Goal: Contribute content

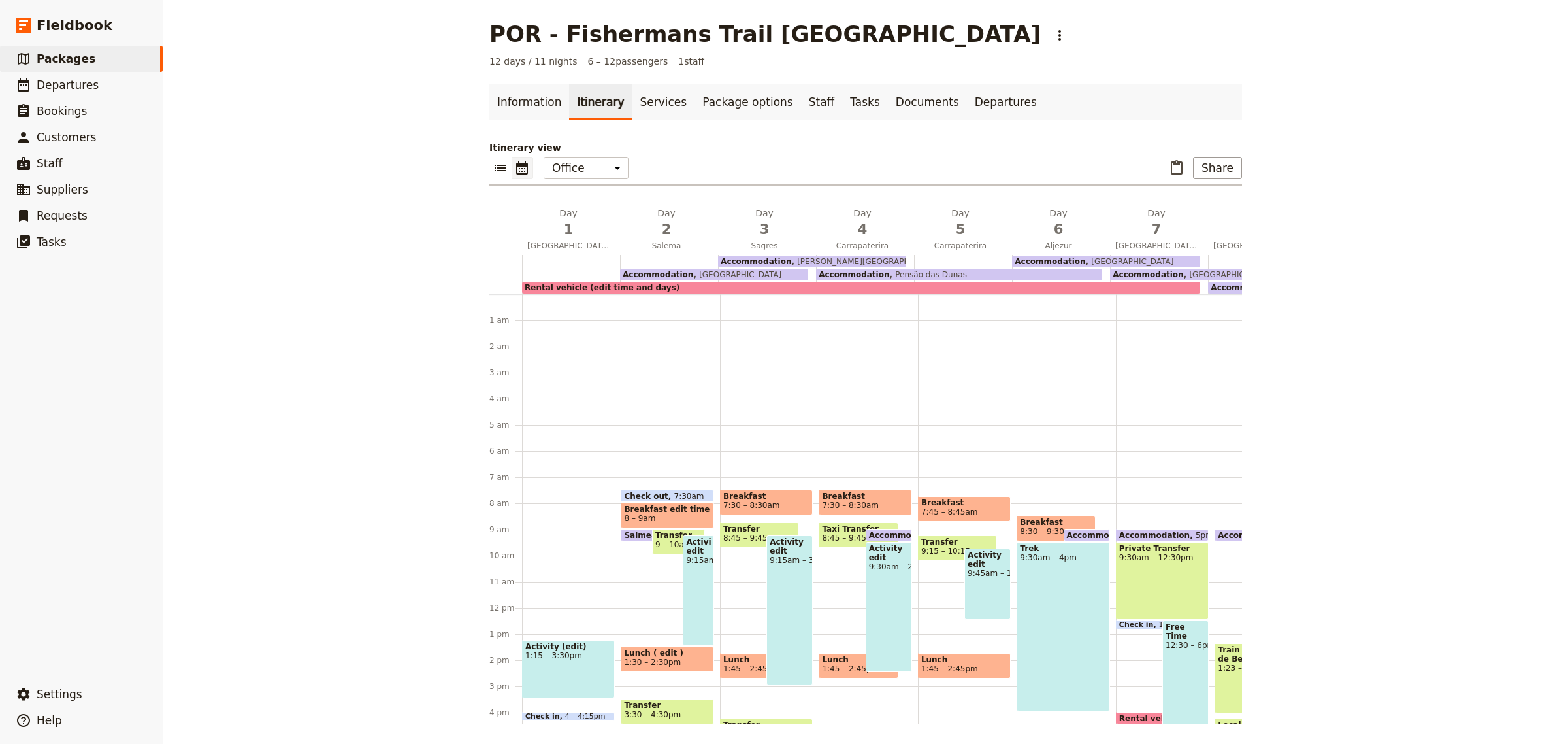
scroll to position [174, 0]
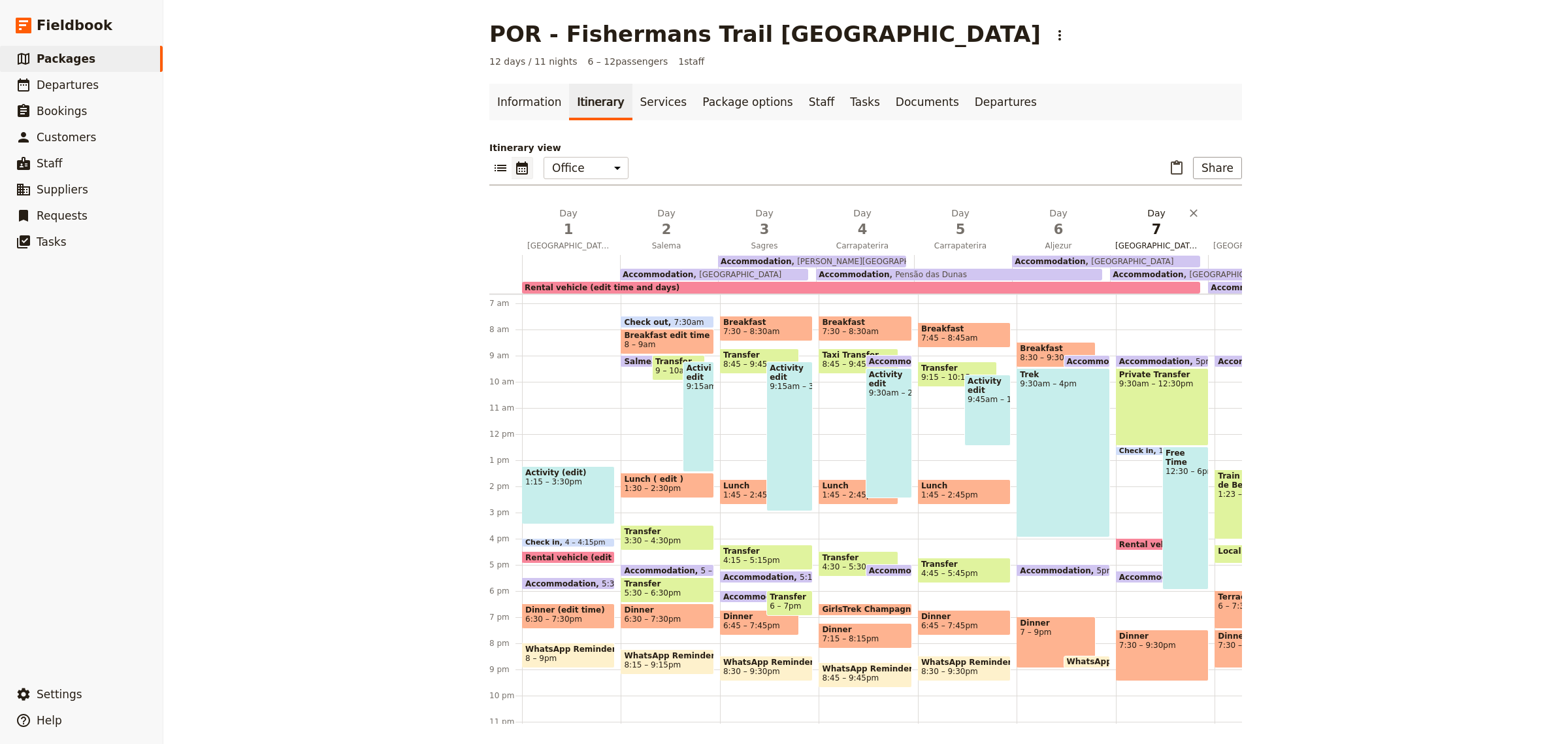
drag, startPoint x: 0, startPoint y: 0, endPoint x: 1155, endPoint y: 236, distance: 1178.9
click at [1155, 236] on span "7" at bounding box center [1156, 229] width 82 height 19
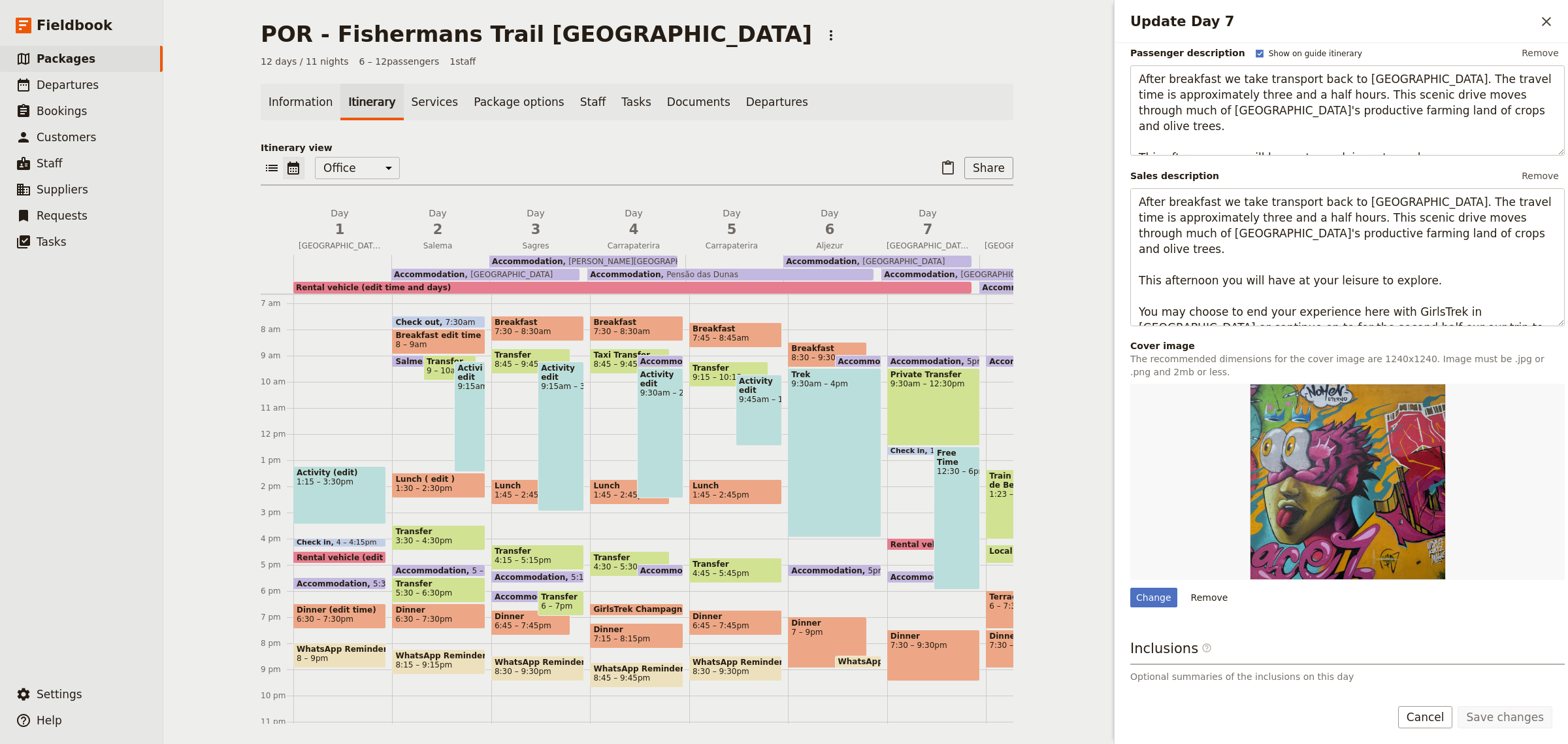
scroll to position [186, 0]
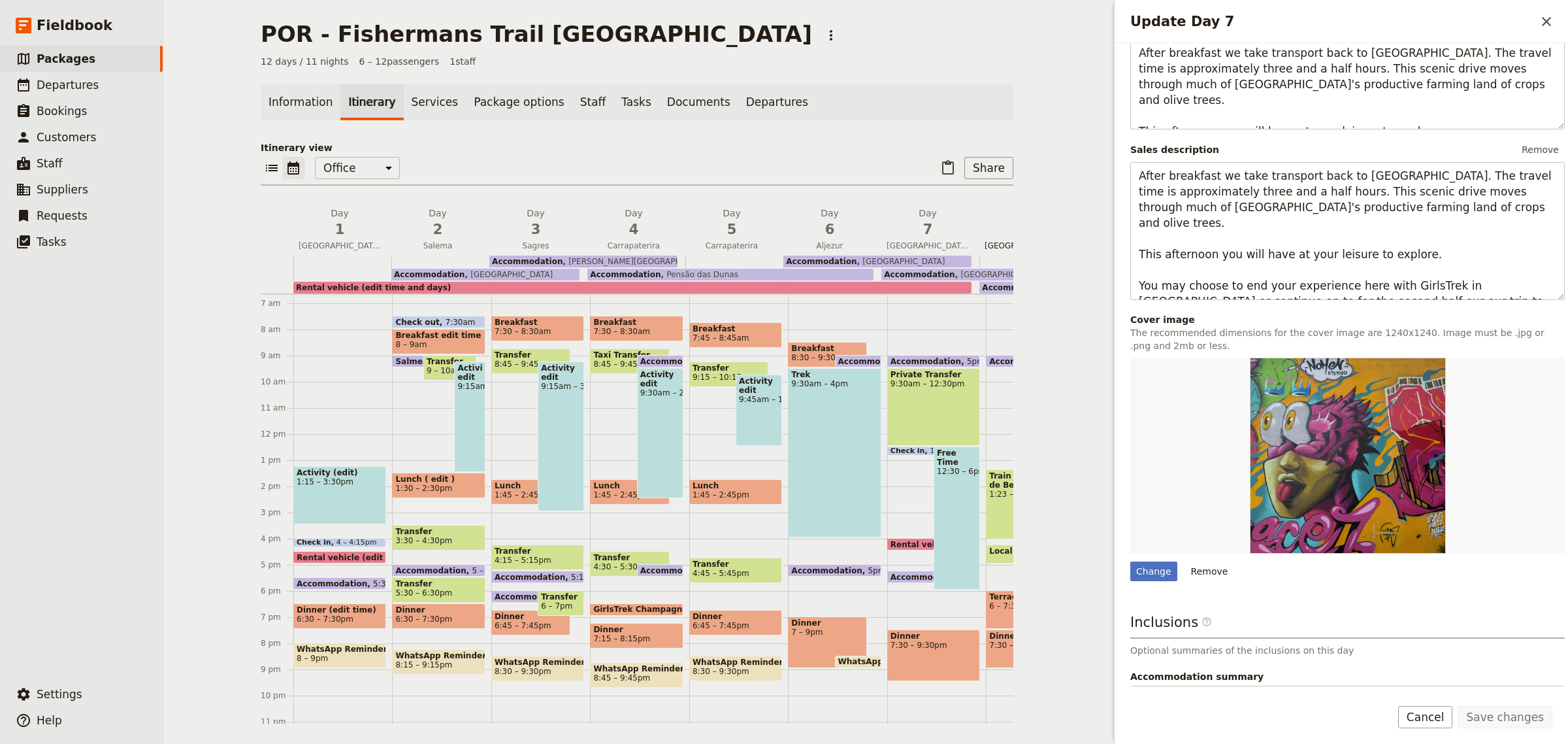
click at [988, 247] on span "[GEOGRAPHIC_DATA] / [GEOGRAPHIC_DATA][PERSON_NAME]" at bounding box center [1026, 246] width 93 height 11
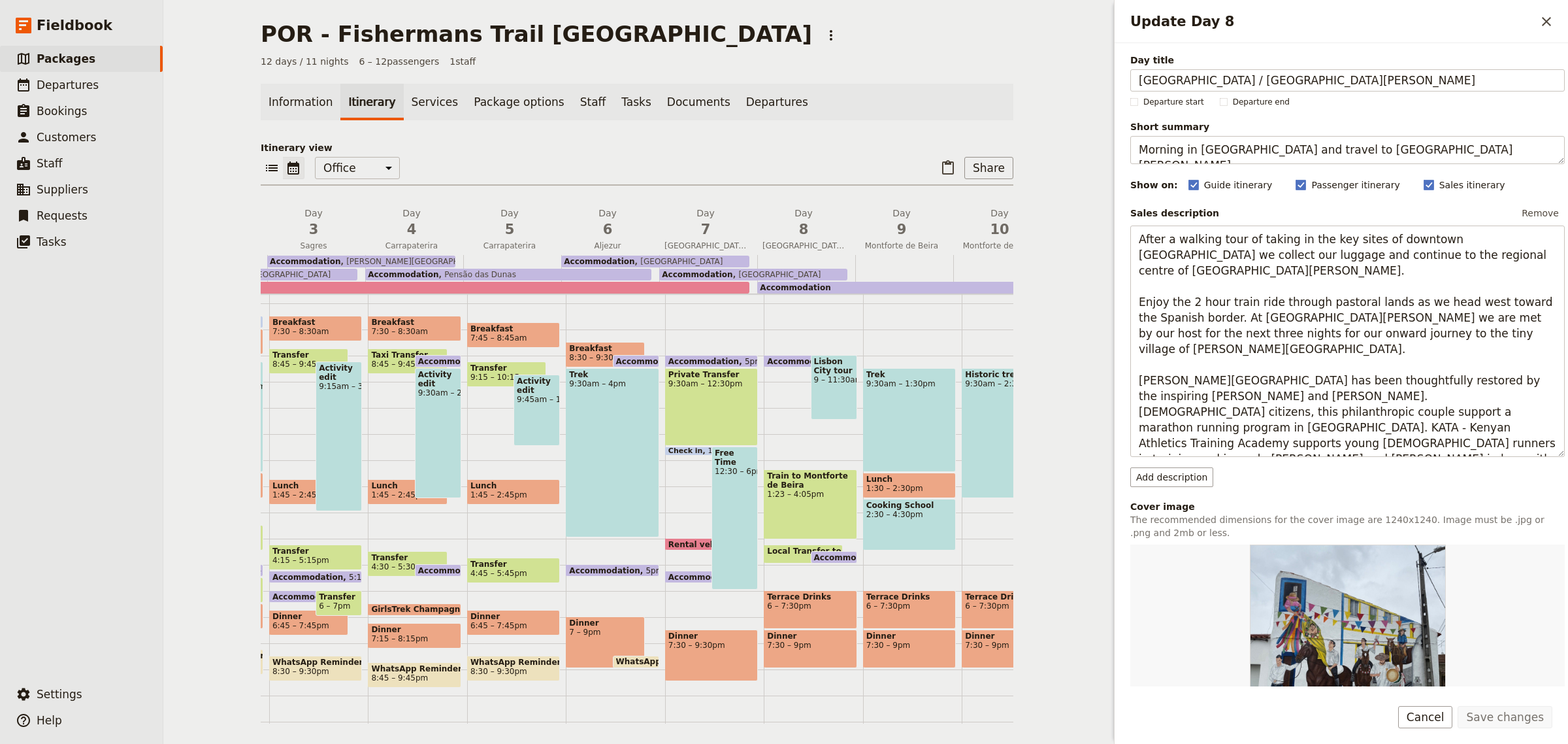
scroll to position [0, 351]
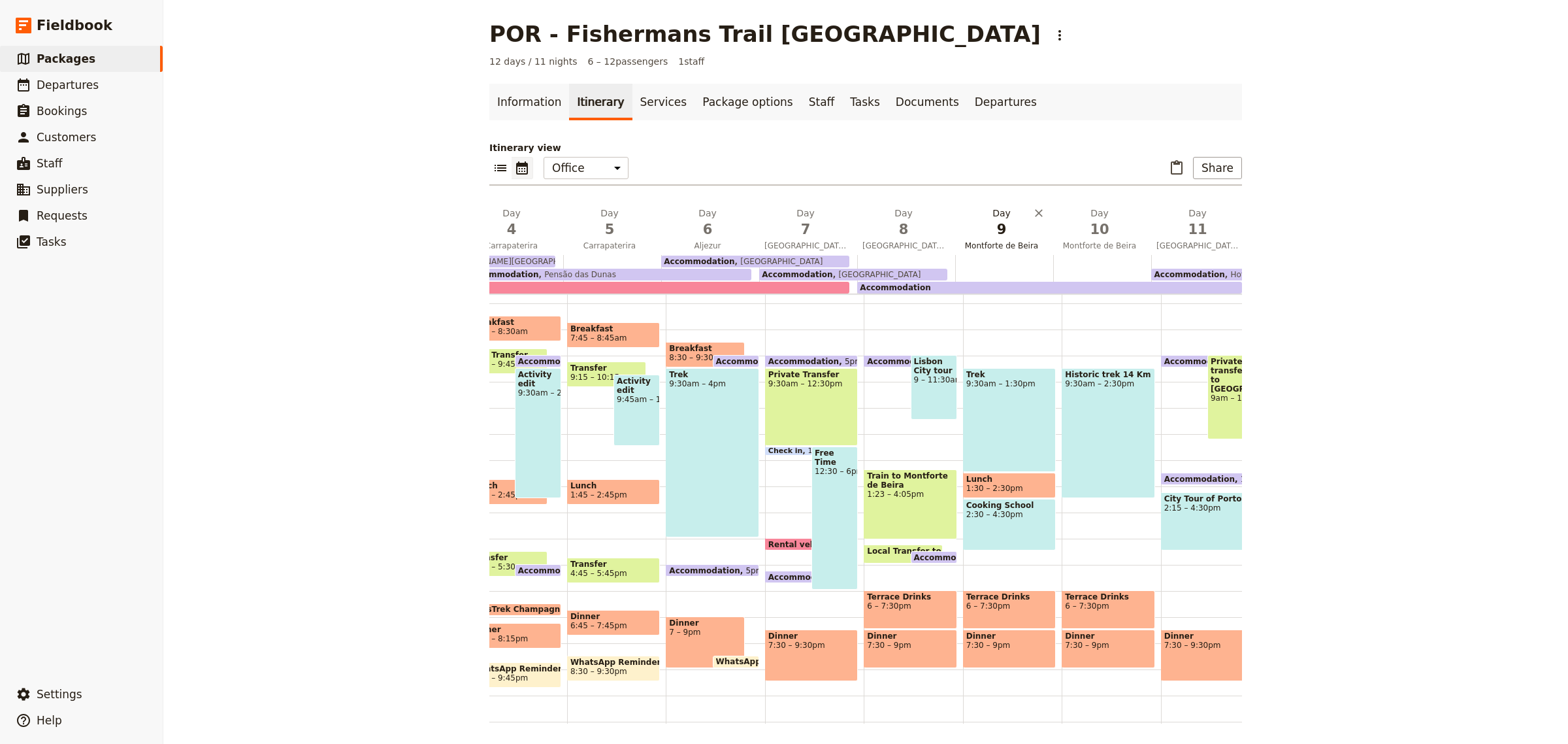
click at [977, 229] on span "9" at bounding box center [1001, 229] width 82 height 19
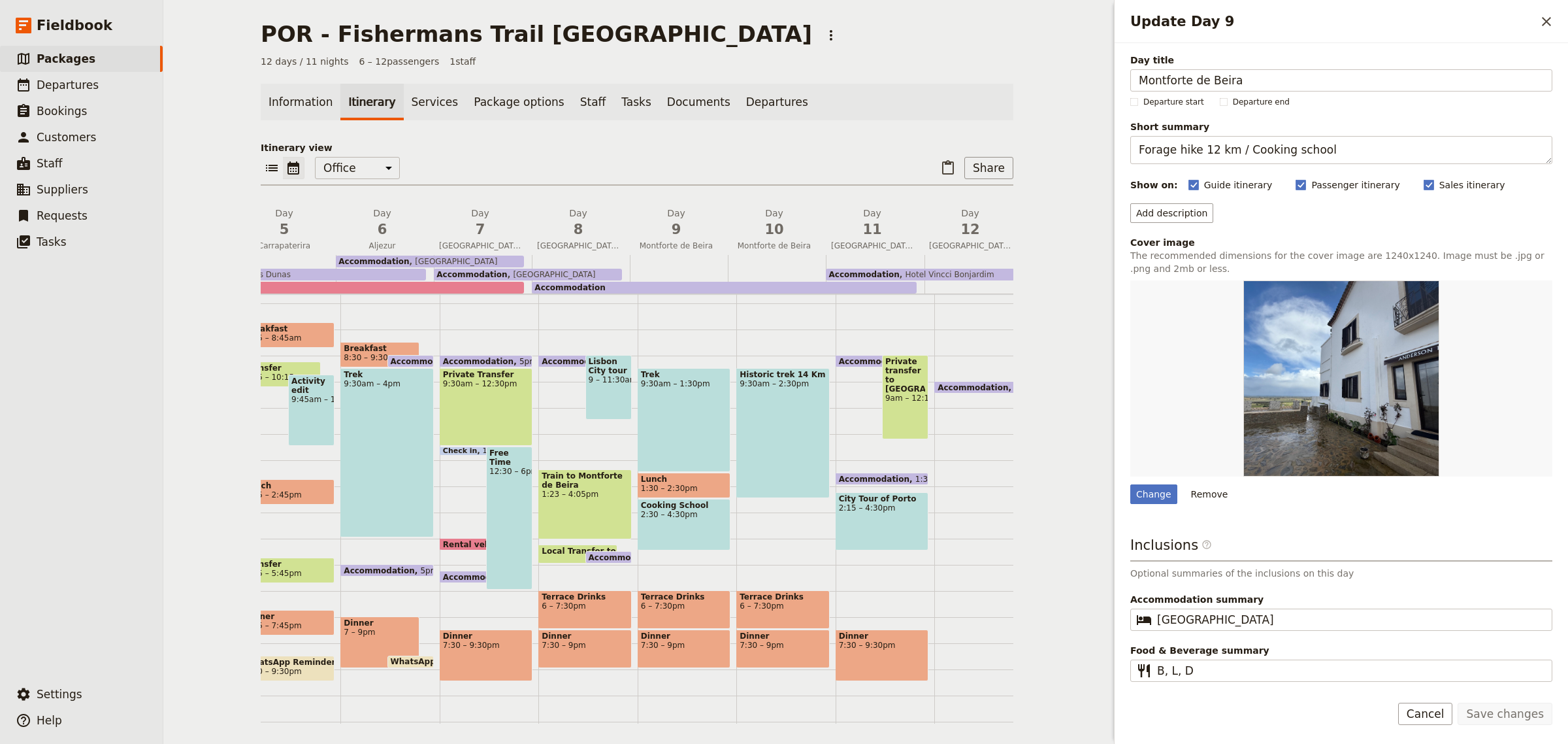
scroll to position [0, 555]
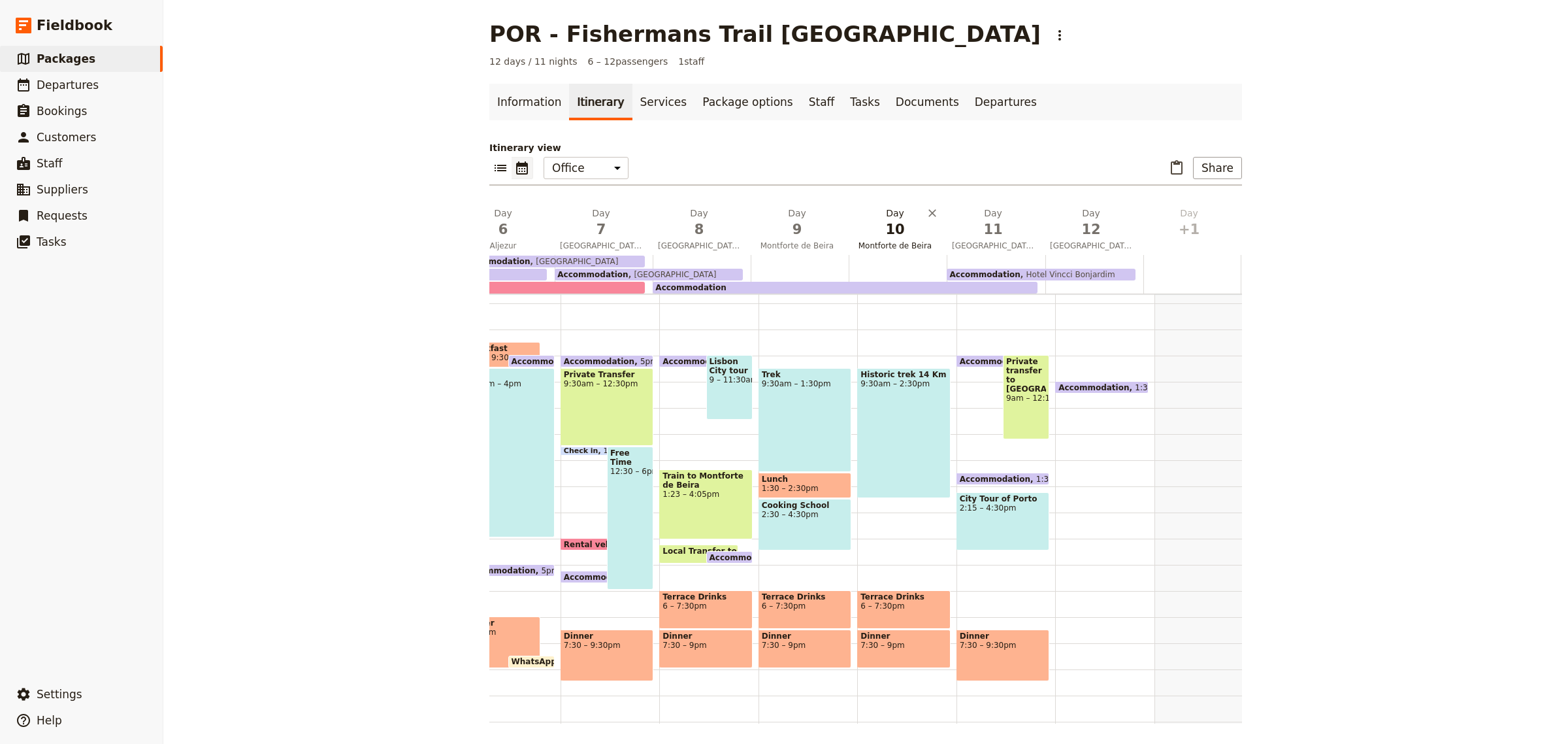
click at [871, 234] on span "10" at bounding box center [895, 229] width 82 height 19
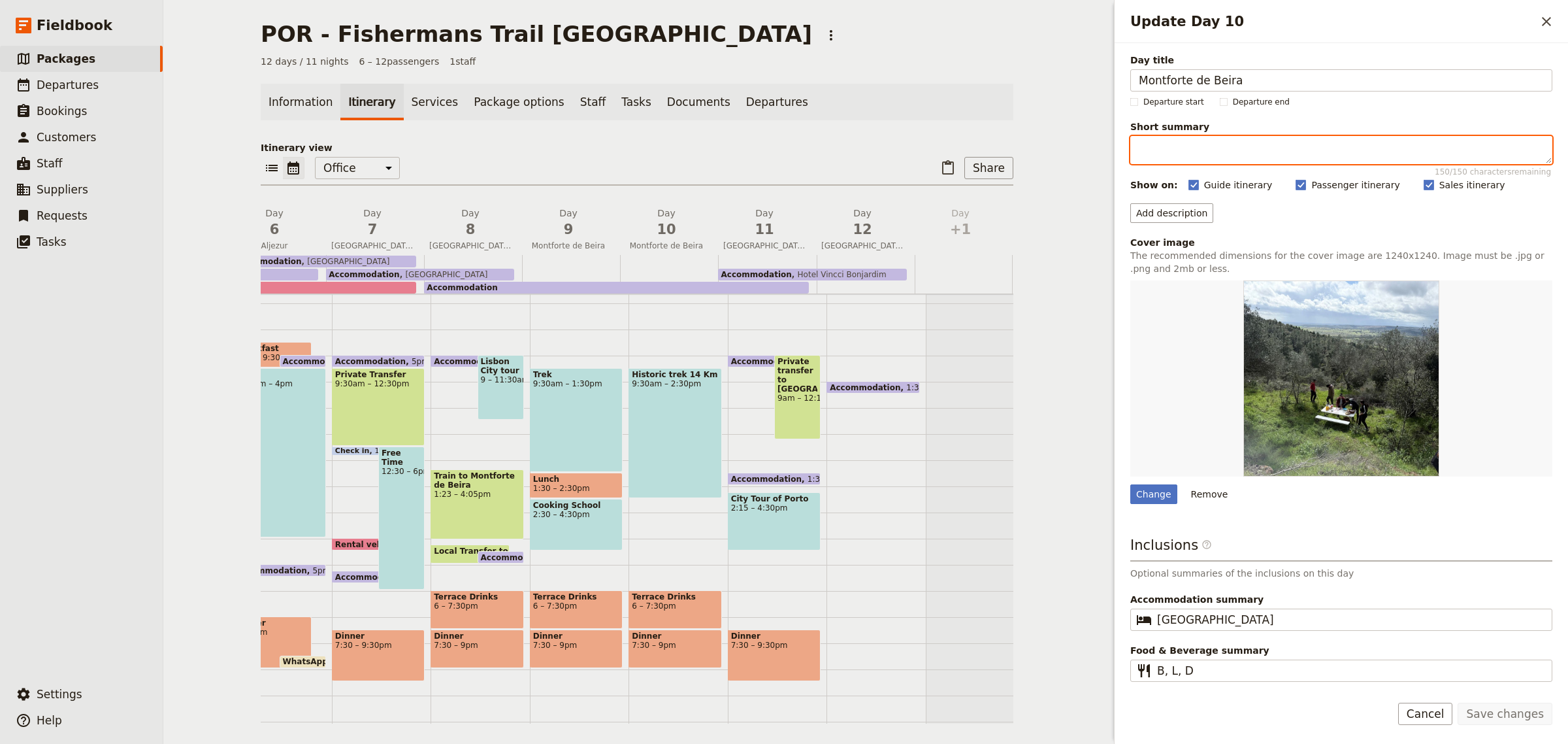
click at [1188, 142] on textarea "Short summary 150 / 150 characters remaining" at bounding box center [1341, 150] width 422 height 28
type textarea "h"
type textarea "Historic Hike 14 km"
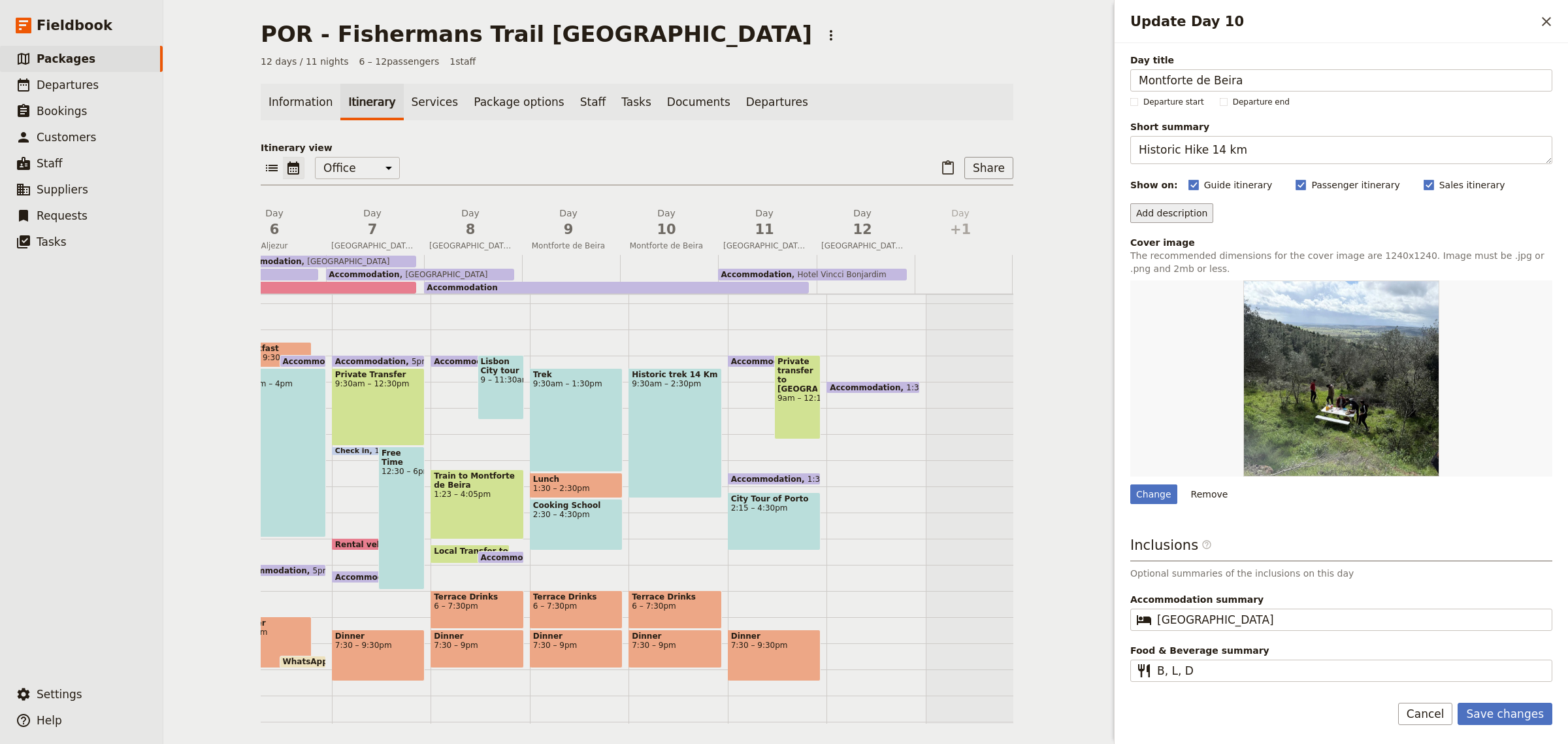
click at [1183, 221] on button "Add description" at bounding box center [1172, 213] width 83 height 19
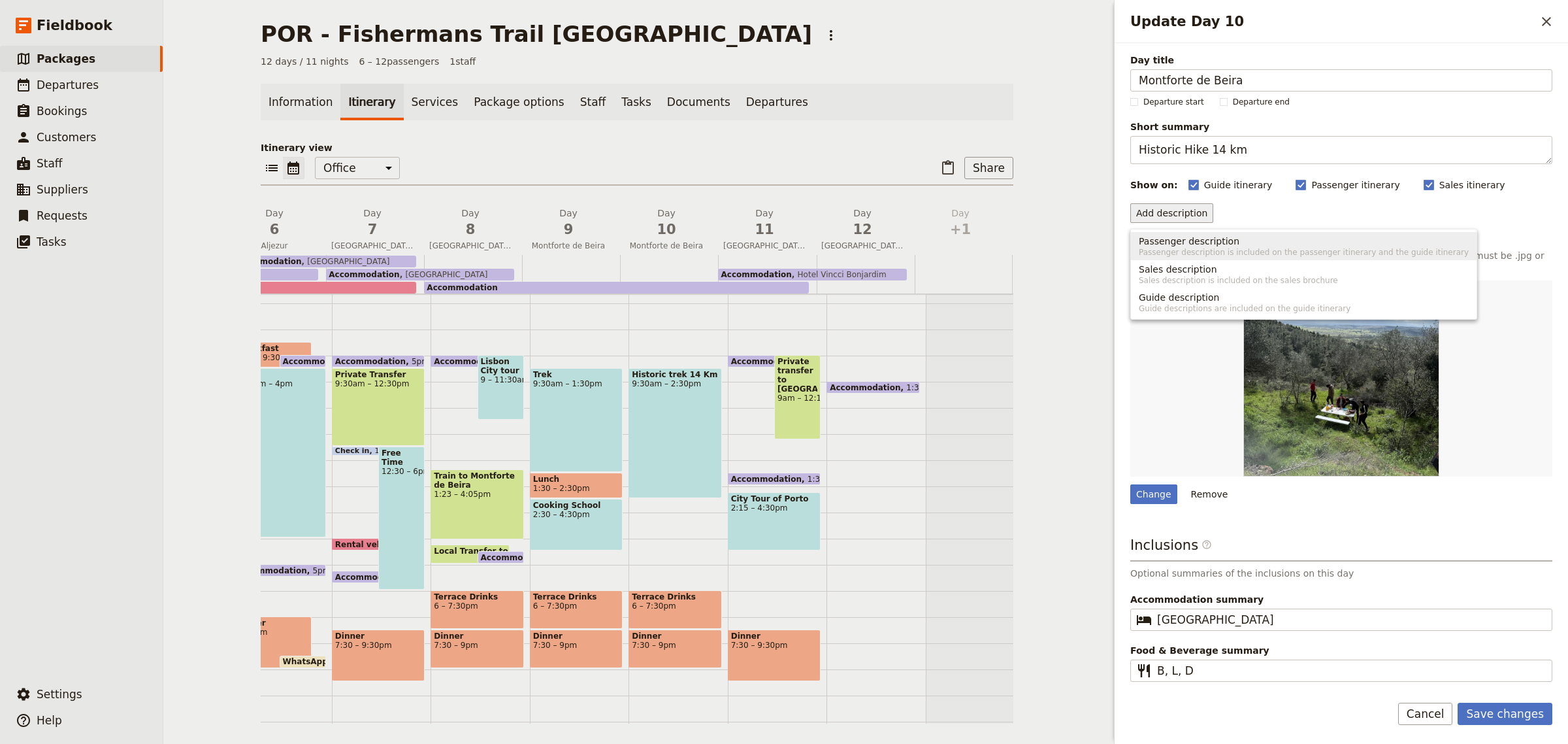
click at [1184, 248] on span "Passenger description is included on the passenger itinerary and the guide itin…" at bounding box center [1303, 252] width 330 height 11
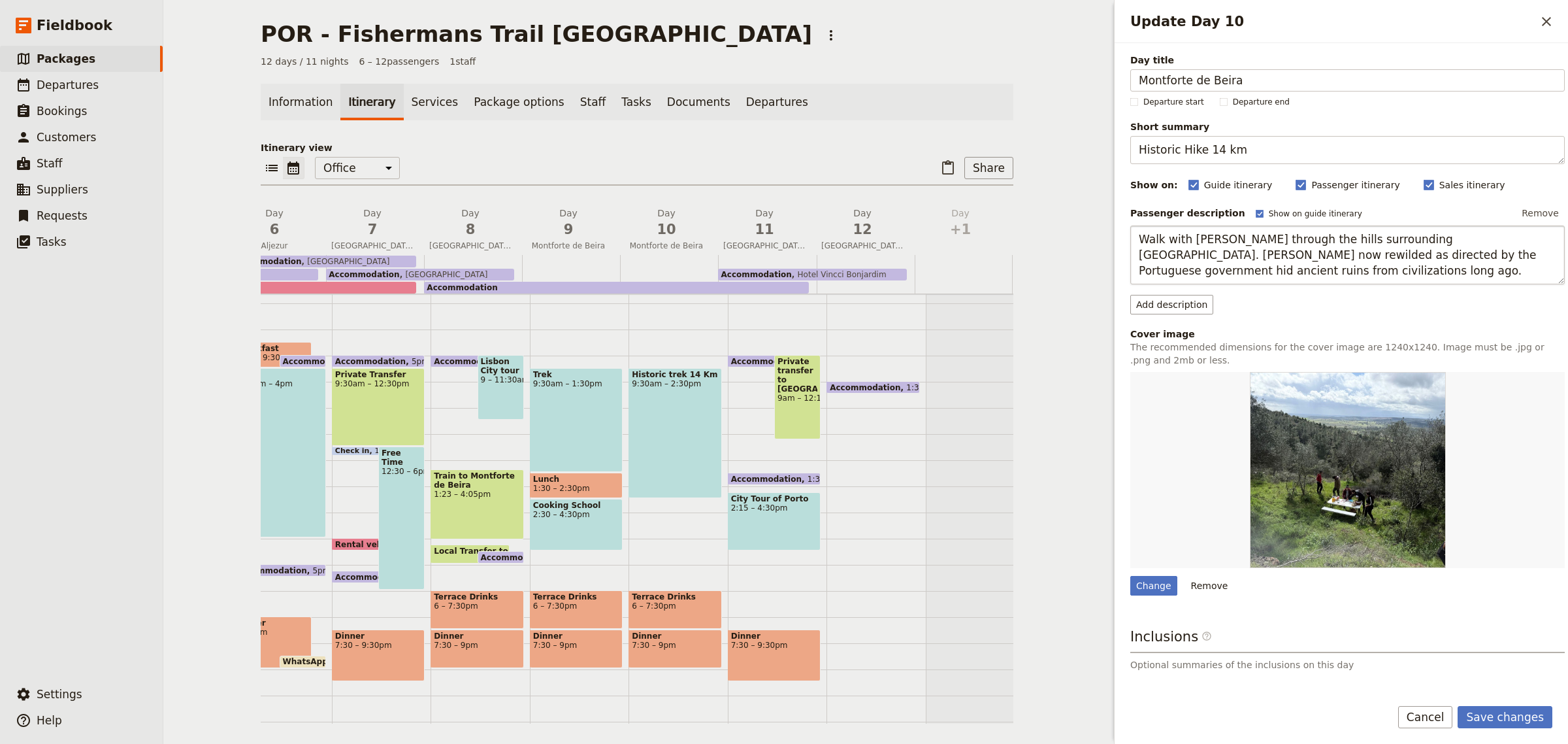
click at [1255, 276] on textarea "Walk with [PERSON_NAME] through the hills surrounding [GEOGRAPHIC_DATA]. [PERSO…" at bounding box center [1347, 255] width 434 height 59
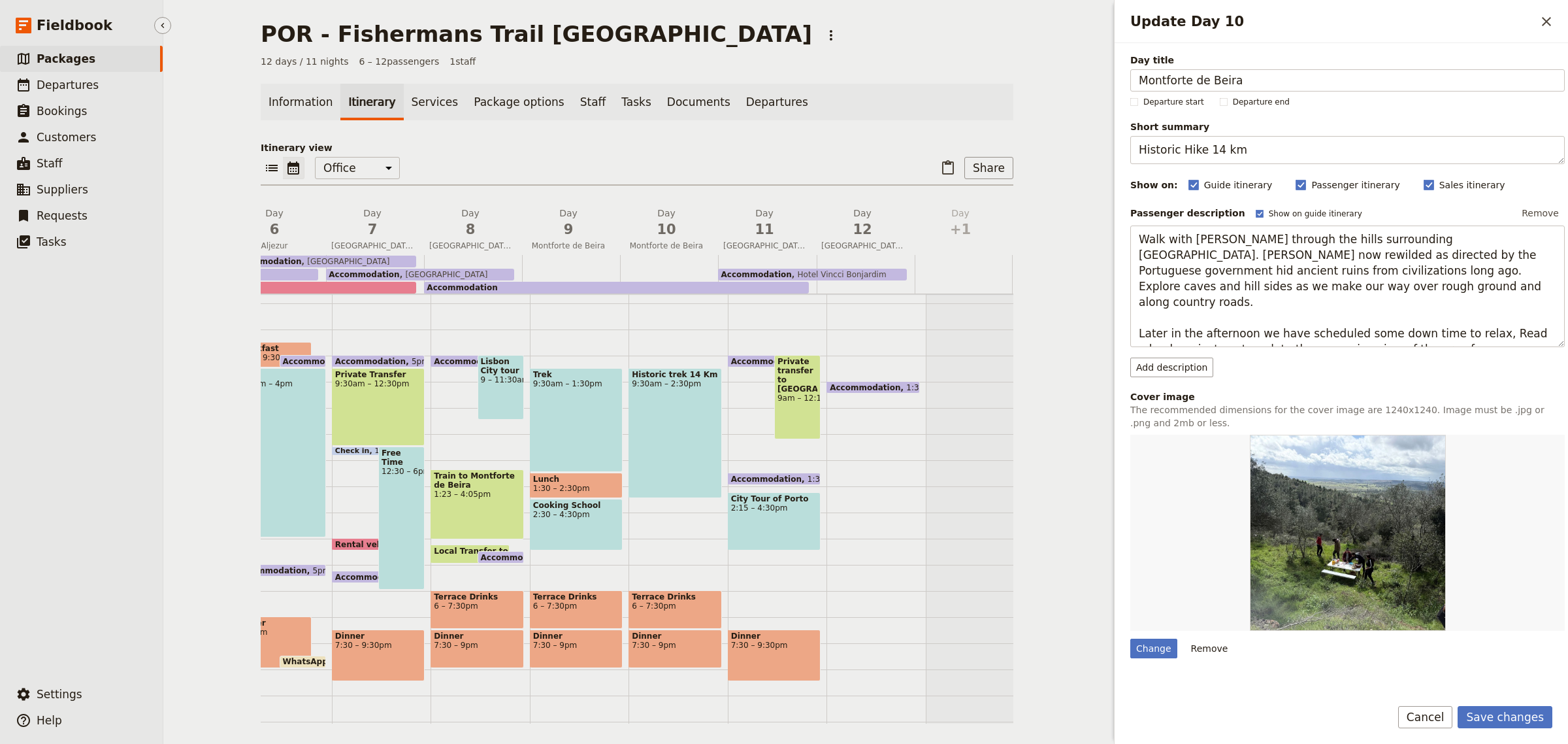
type textarea "Walk with [PERSON_NAME] through the hills surrounding [GEOGRAPHIC_DATA]. [PERSO…"
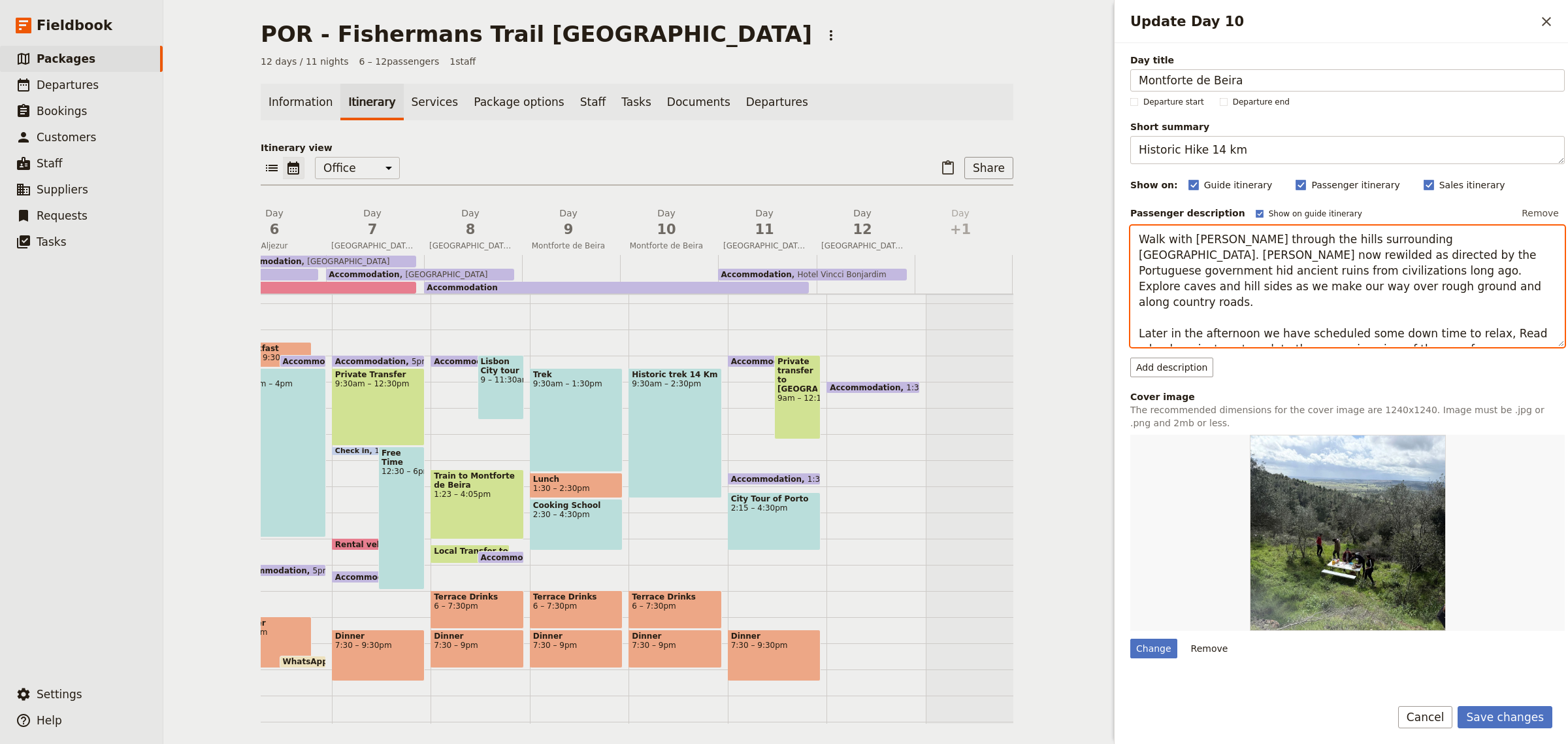
click at [1369, 332] on textarea "Walk with [PERSON_NAME] through the hills surrounding [GEOGRAPHIC_DATA]. [PERSO…" at bounding box center [1347, 286] width 434 height 122
click at [1452, 327] on textarea "Walk with [PERSON_NAME] through the hills surrounding [GEOGRAPHIC_DATA]. [PERSO…" at bounding box center [1347, 286] width 434 height 122
click at [1520, 342] on textarea "Walk with [PERSON_NAME] through the hills surrounding [GEOGRAPHIC_DATA]. [PERSO…" at bounding box center [1347, 286] width 434 height 122
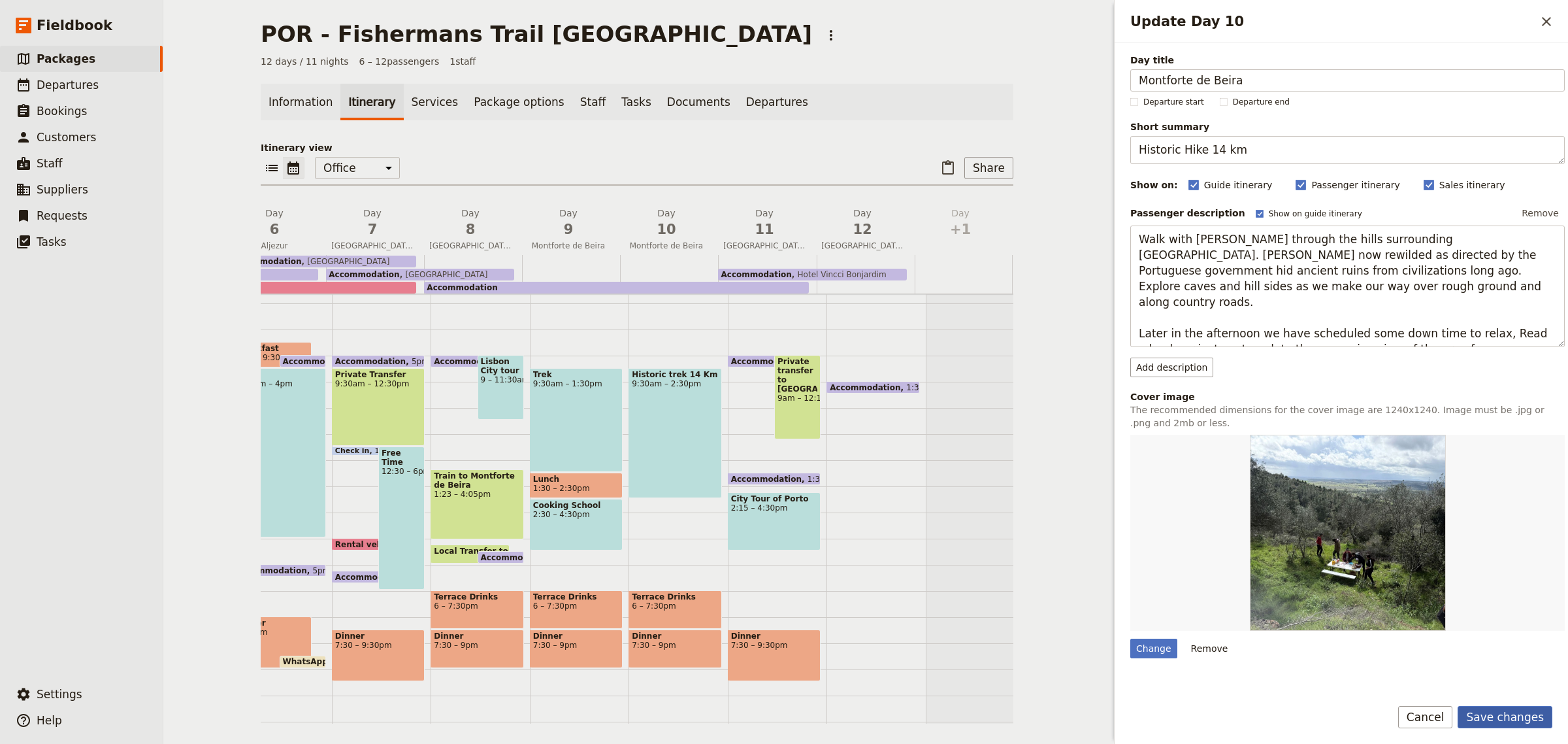
click at [1490, 717] on button "Save changes" at bounding box center [1505, 717] width 94 height 22
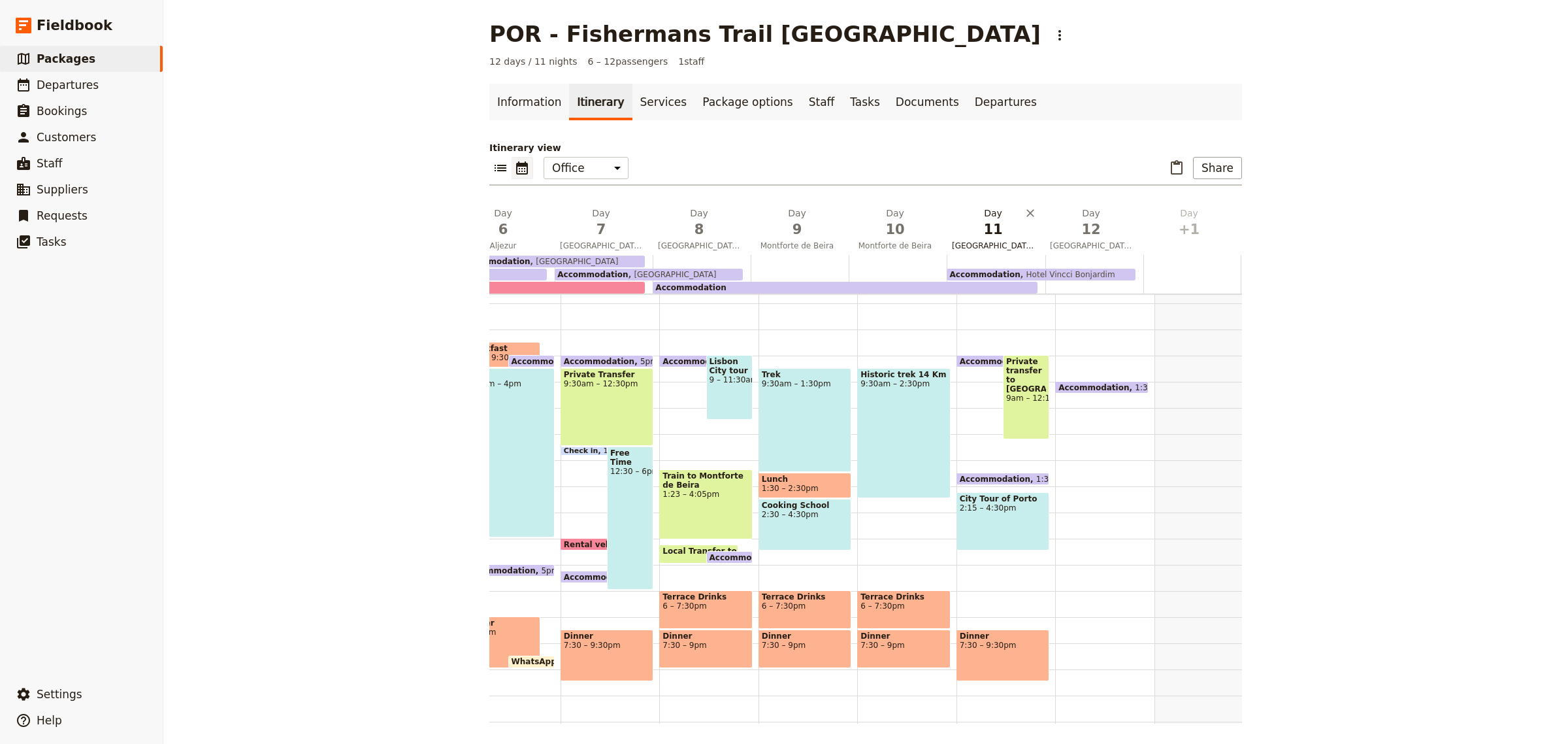
click at [990, 245] on span "[GEOGRAPHIC_DATA]" at bounding box center [993, 246] width 93 height 11
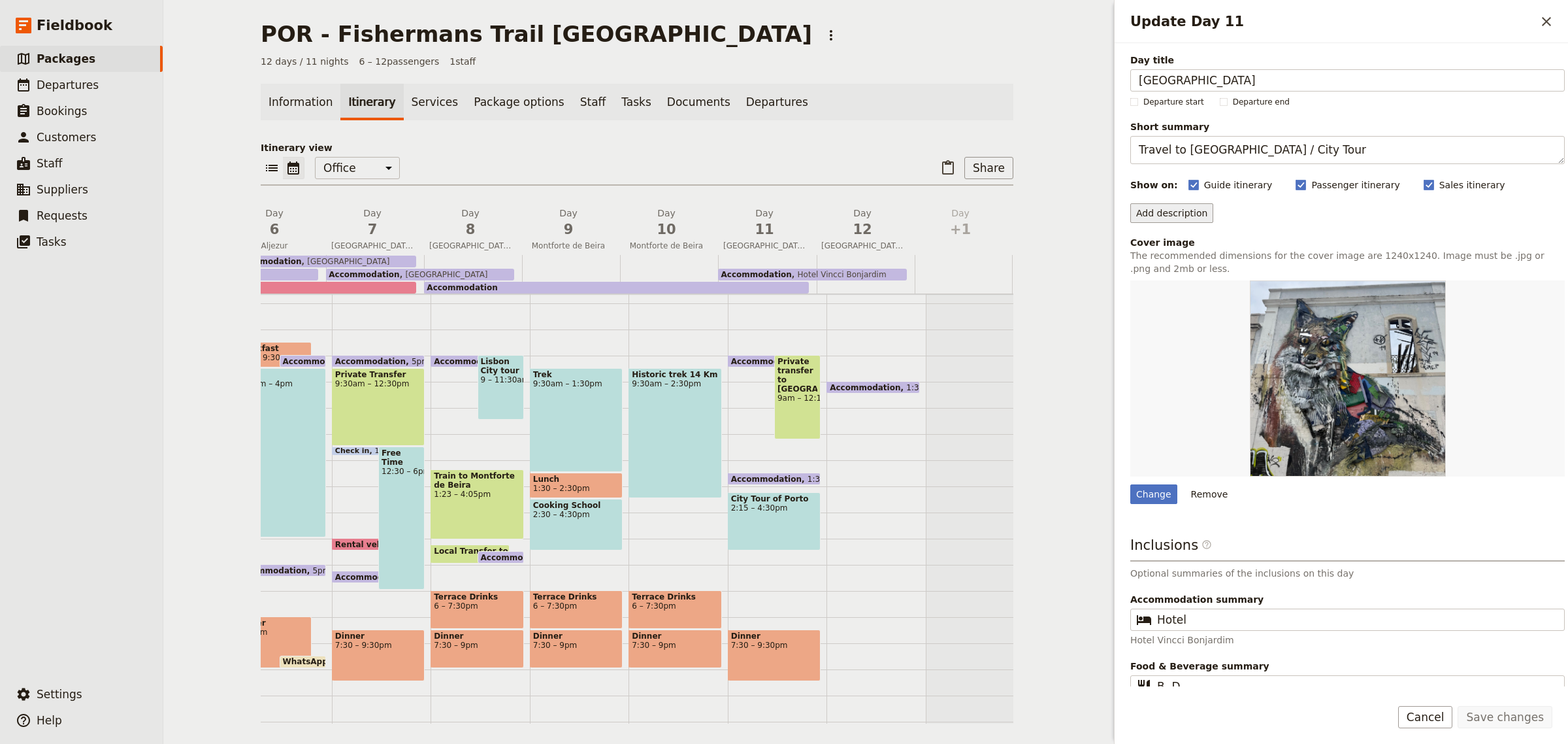
click at [1174, 214] on button "Add description" at bounding box center [1172, 213] width 83 height 19
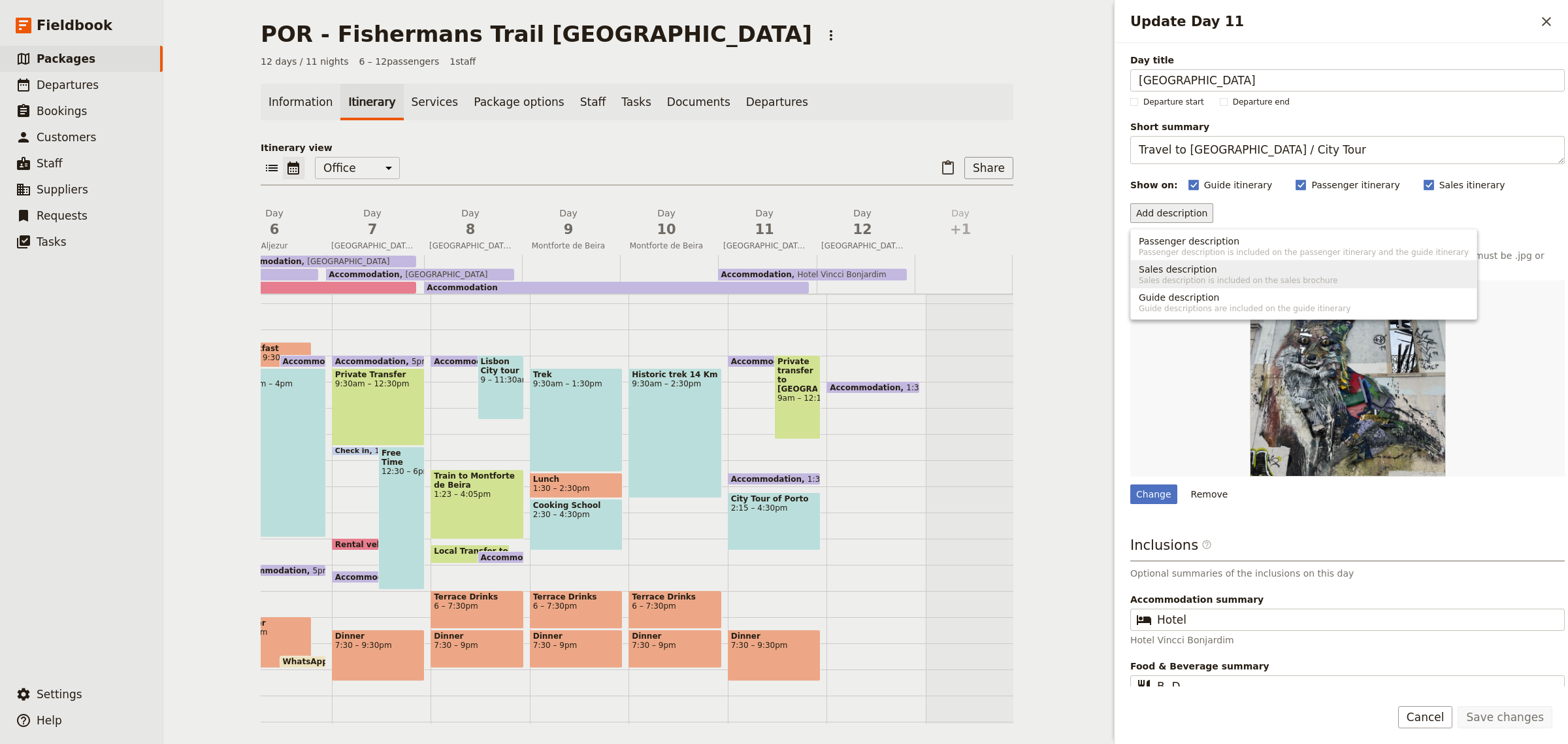
click at [1197, 275] on span "Sales description is included on the sales brochure" at bounding box center [1303, 280] width 330 height 11
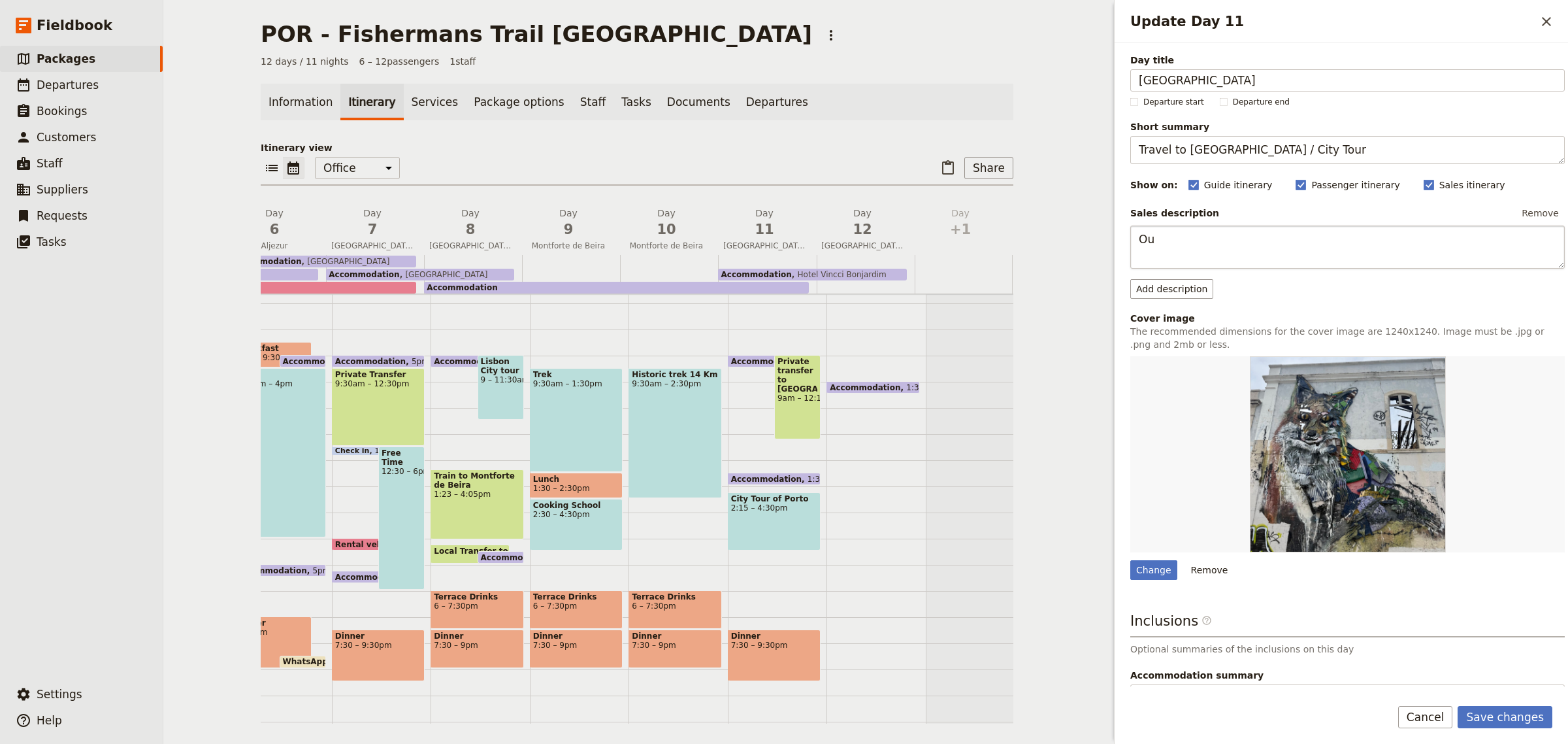
type textarea "O"
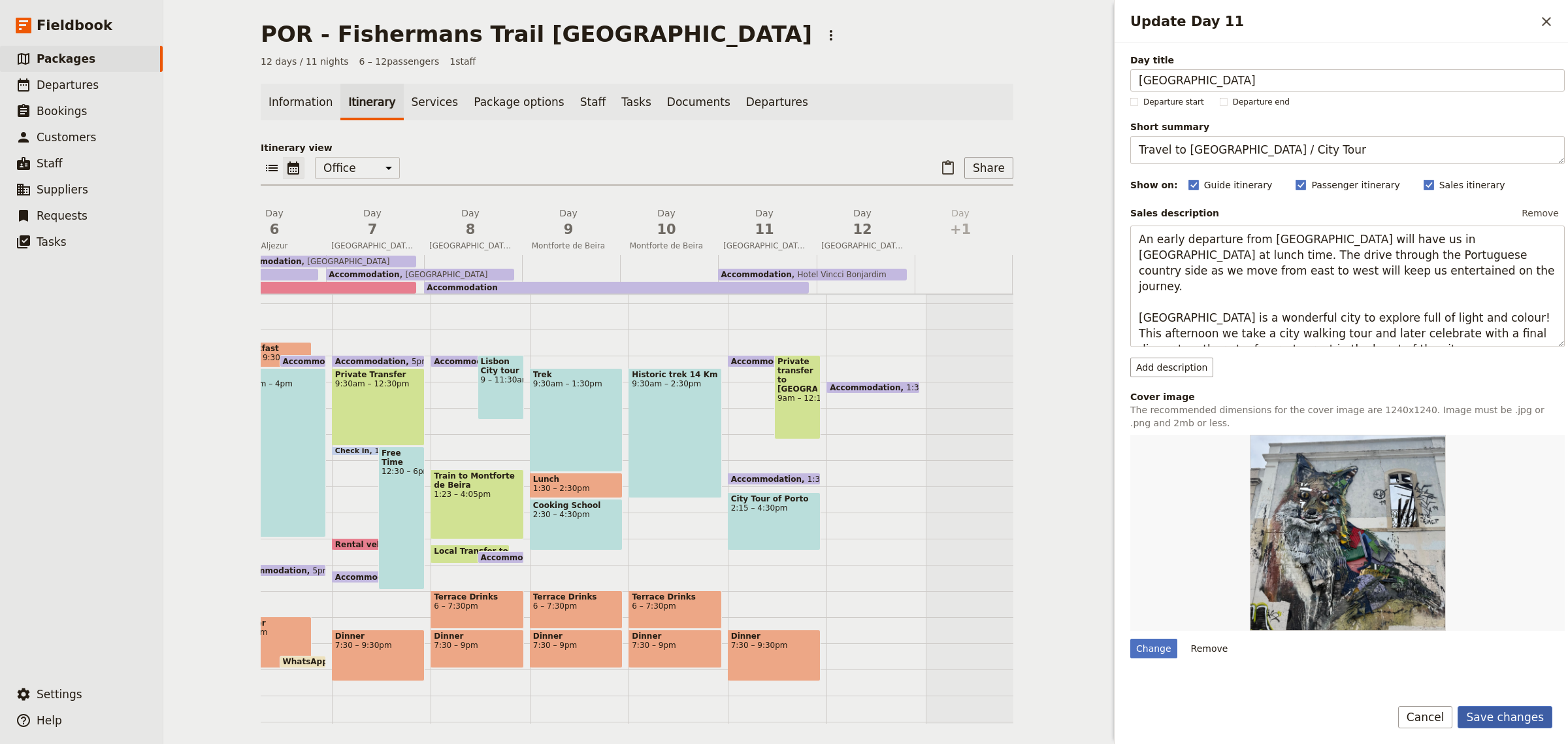
type textarea "An early departure from [GEOGRAPHIC_DATA] will have us in [GEOGRAPHIC_DATA] at …"
click at [1501, 718] on button "Save changes" at bounding box center [1505, 717] width 94 height 22
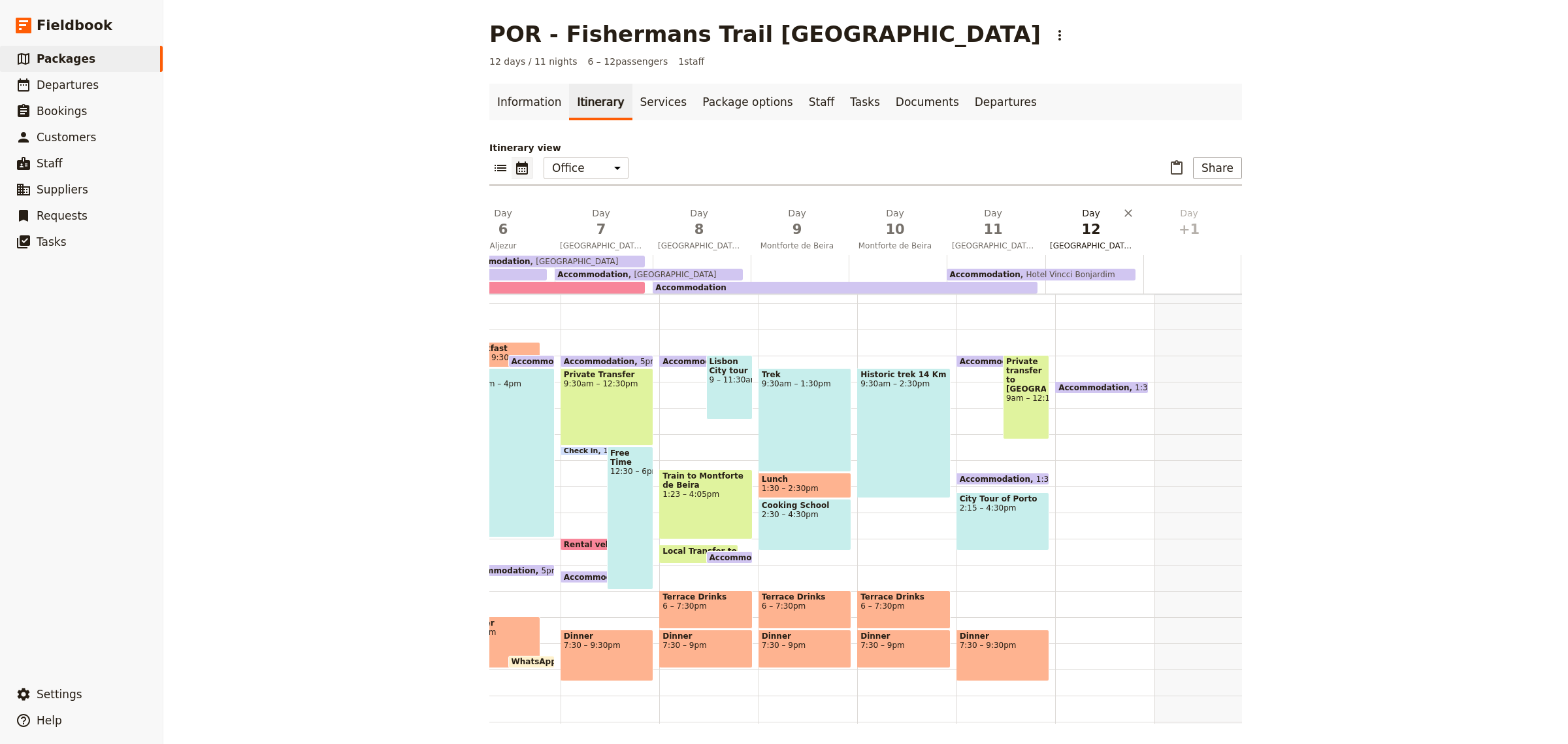
click at [1117, 248] on span "[GEOGRAPHIC_DATA]" at bounding box center [1091, 246] width 93 height 11
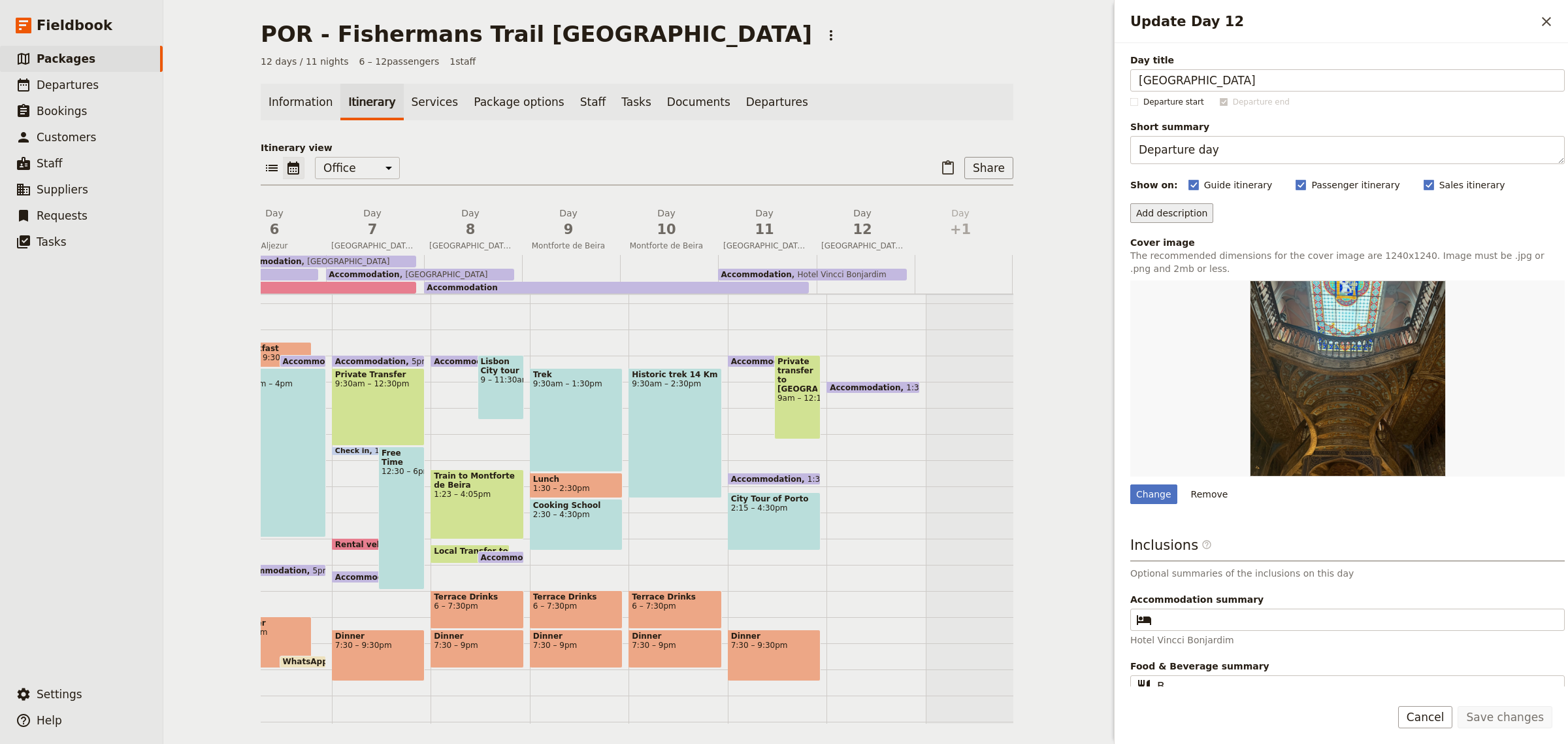
click at [1172, 211] on button "Add description" at bounding box center [1172, 213] width 83 height 19
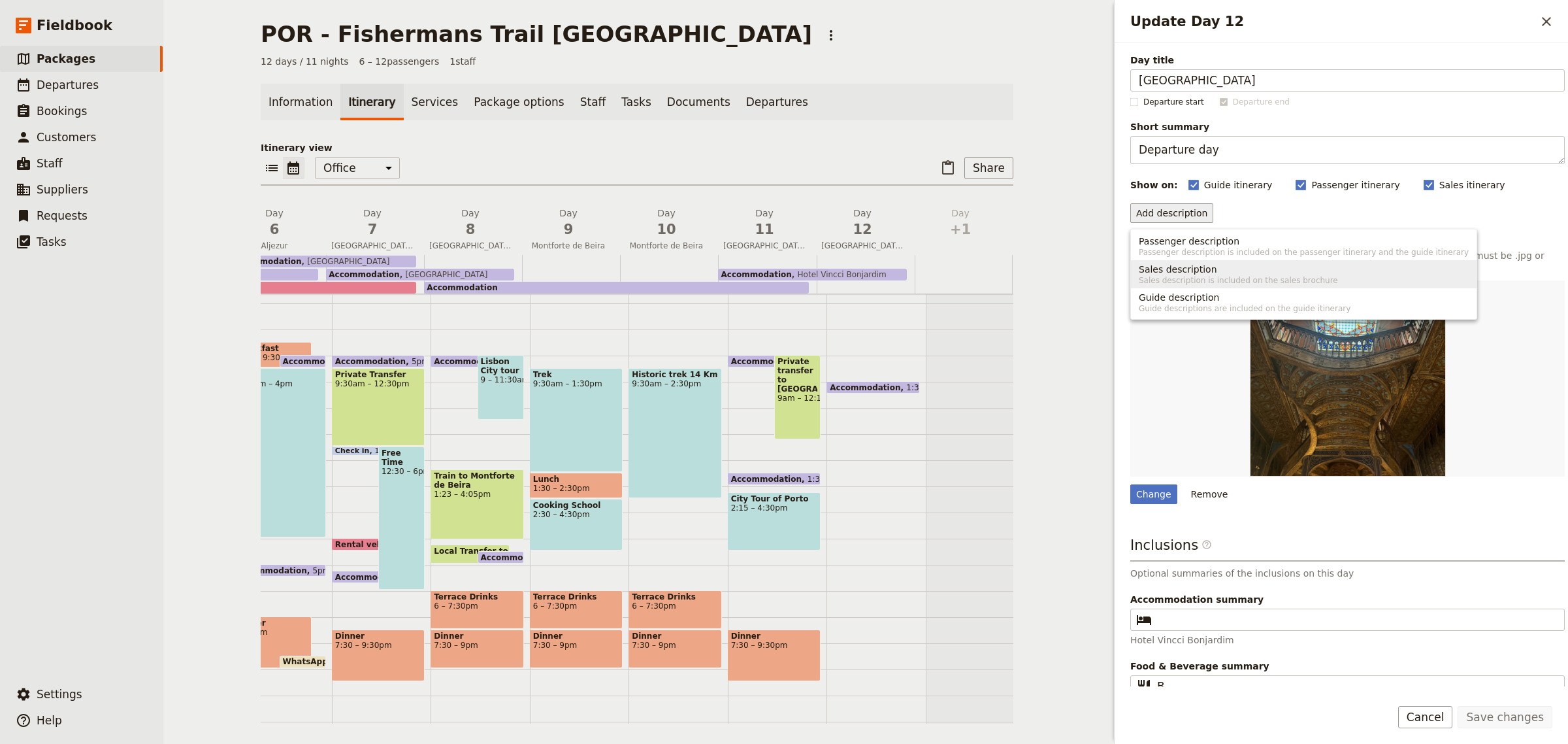
click at [1182, 263] on span "Sales description" at bounding box center [1178, 269] width 79 height 13
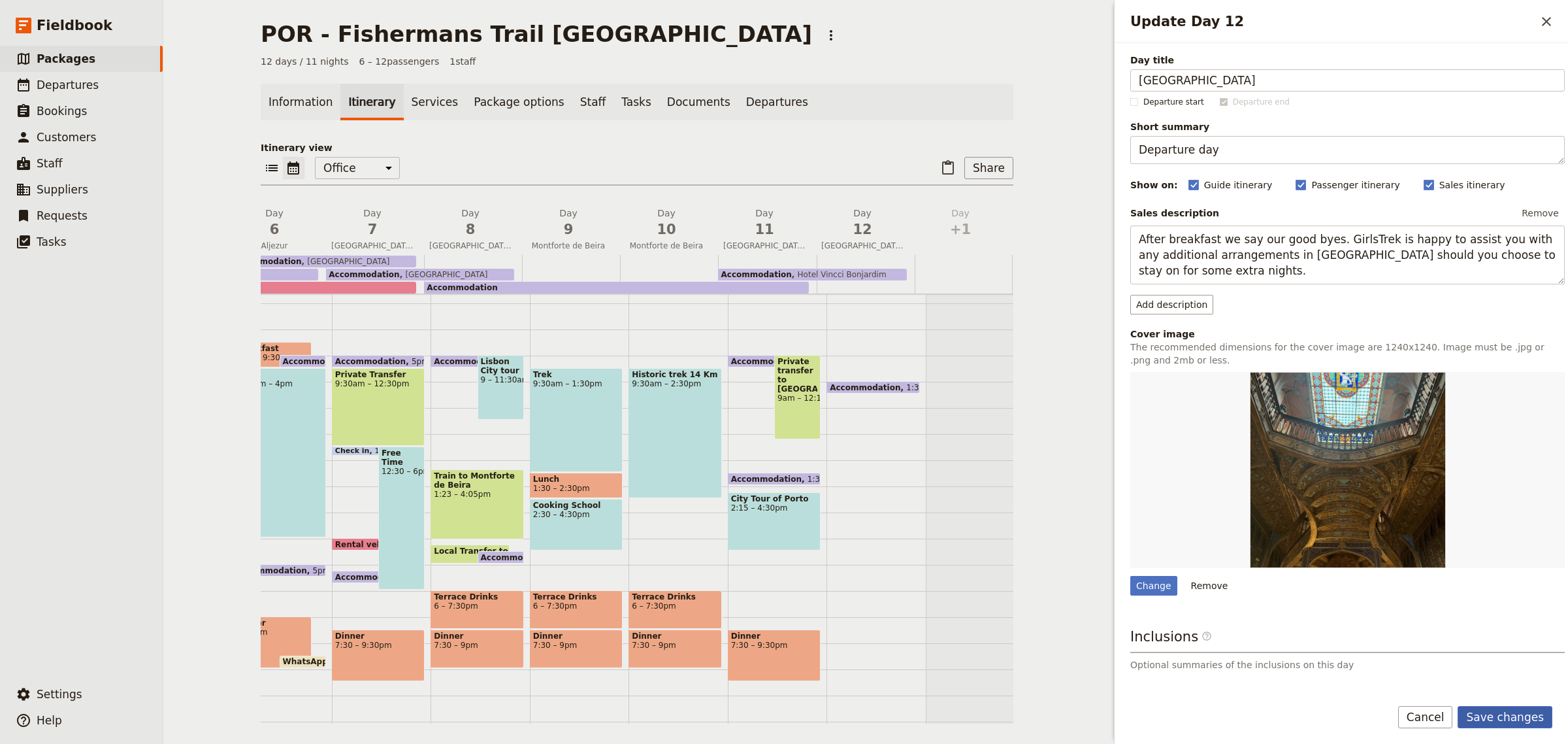
type textarea "After breakfast we say our good byes. GirlsTrek is happy to assist you with any…"
click at [1516, 707] on button "Save changes" at bounding box center [1505, 717] width 94 height 22
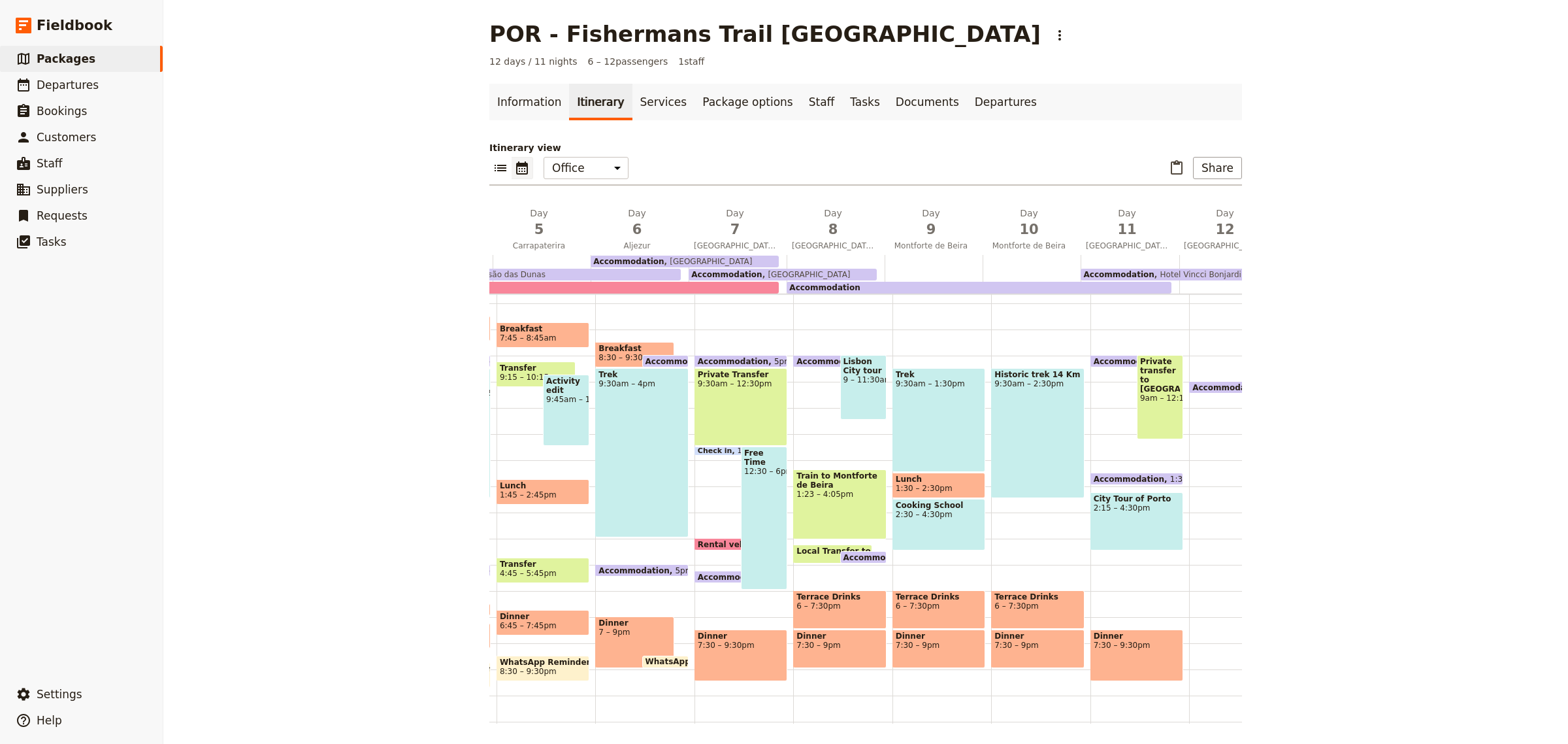
scroll to position [0, 573]
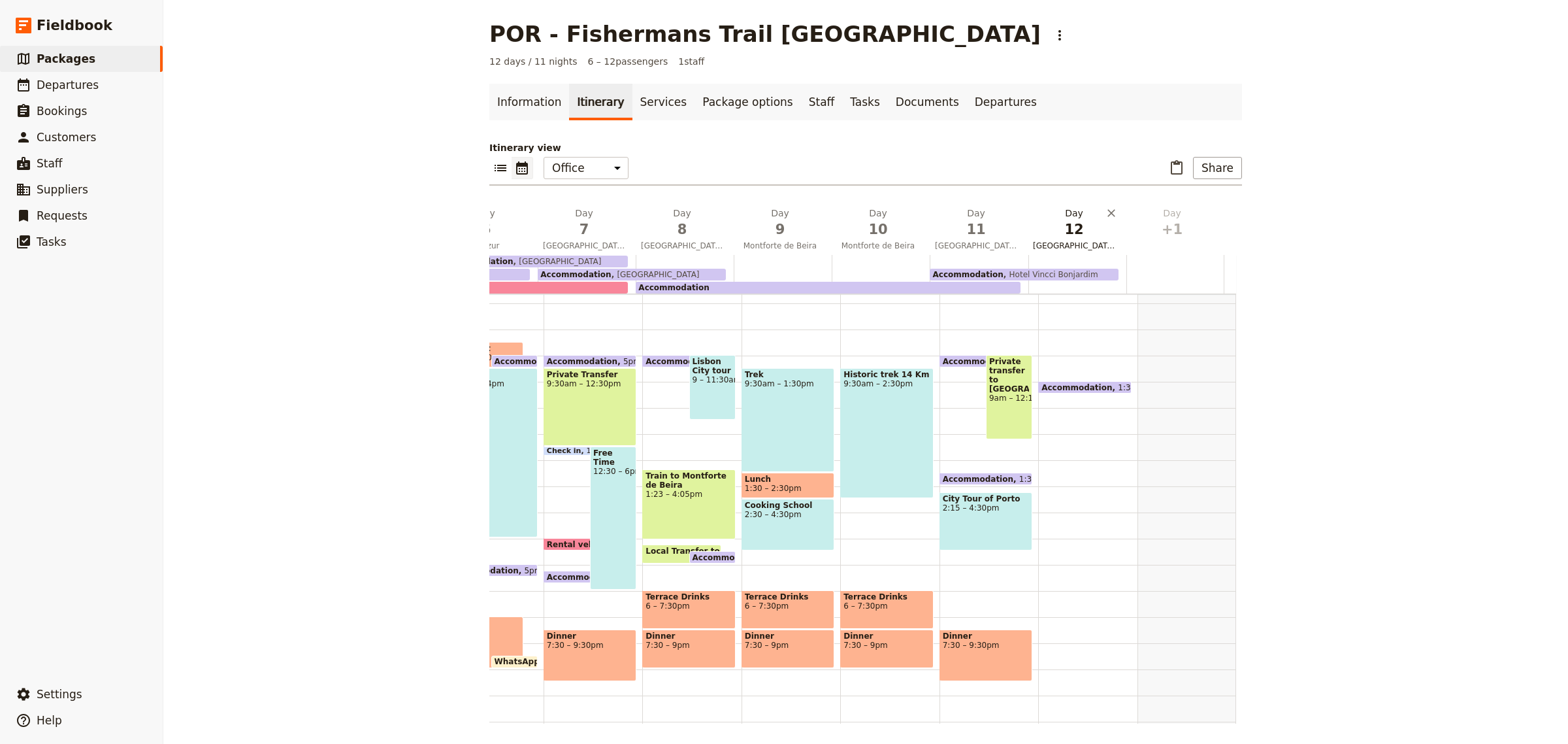
click at [1083, 243] on span "[GEOGRAPHIC_DATA]" at bounding box center [1074, 246] width 93 height 11
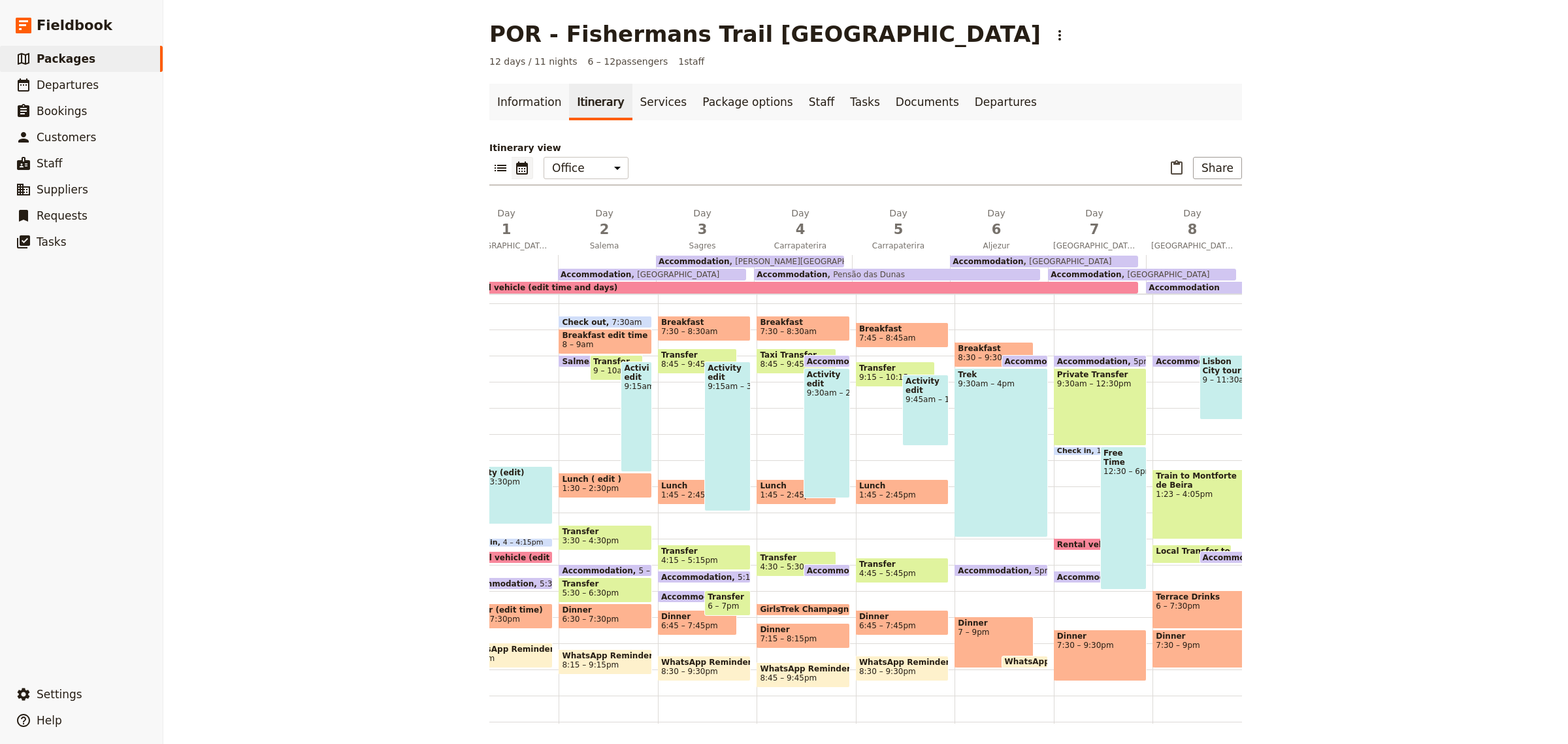
scroll to position [0, 0]
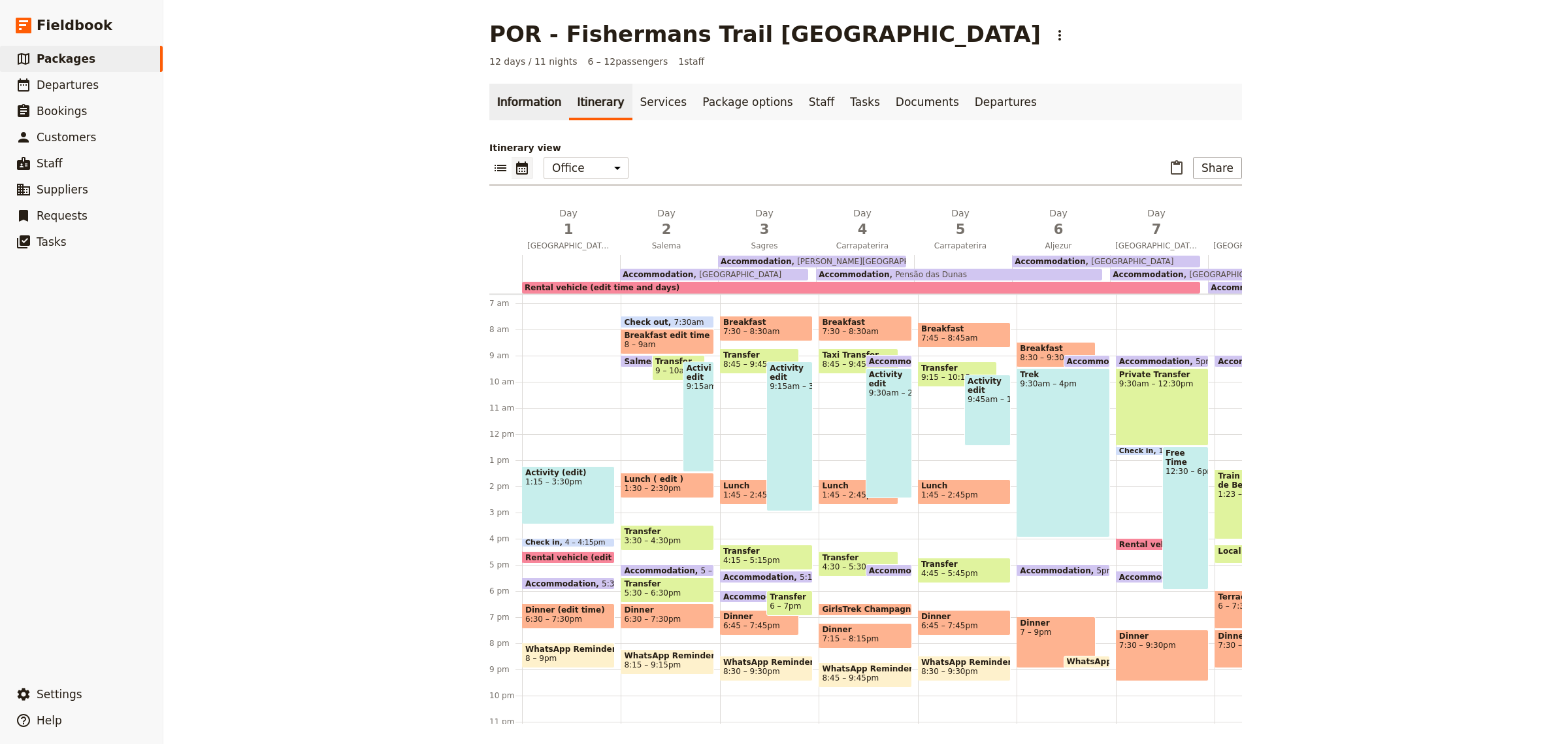
click at [510, 102] on link "Information" at bounding box center [529, 102] width 79 height 37
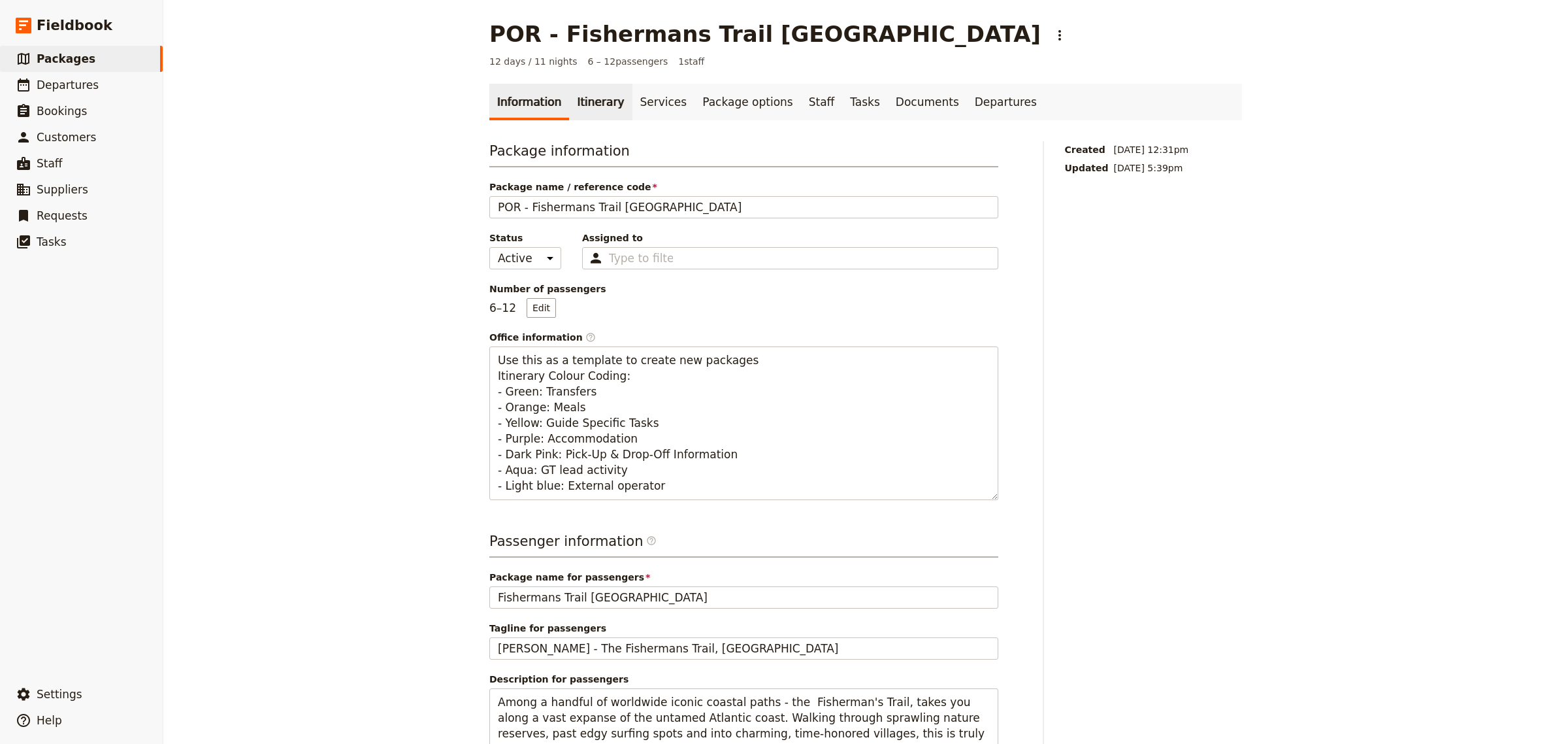
click at [585, 108] on link "Itinerary" at bounding box center [600, 102] width 63 height 37
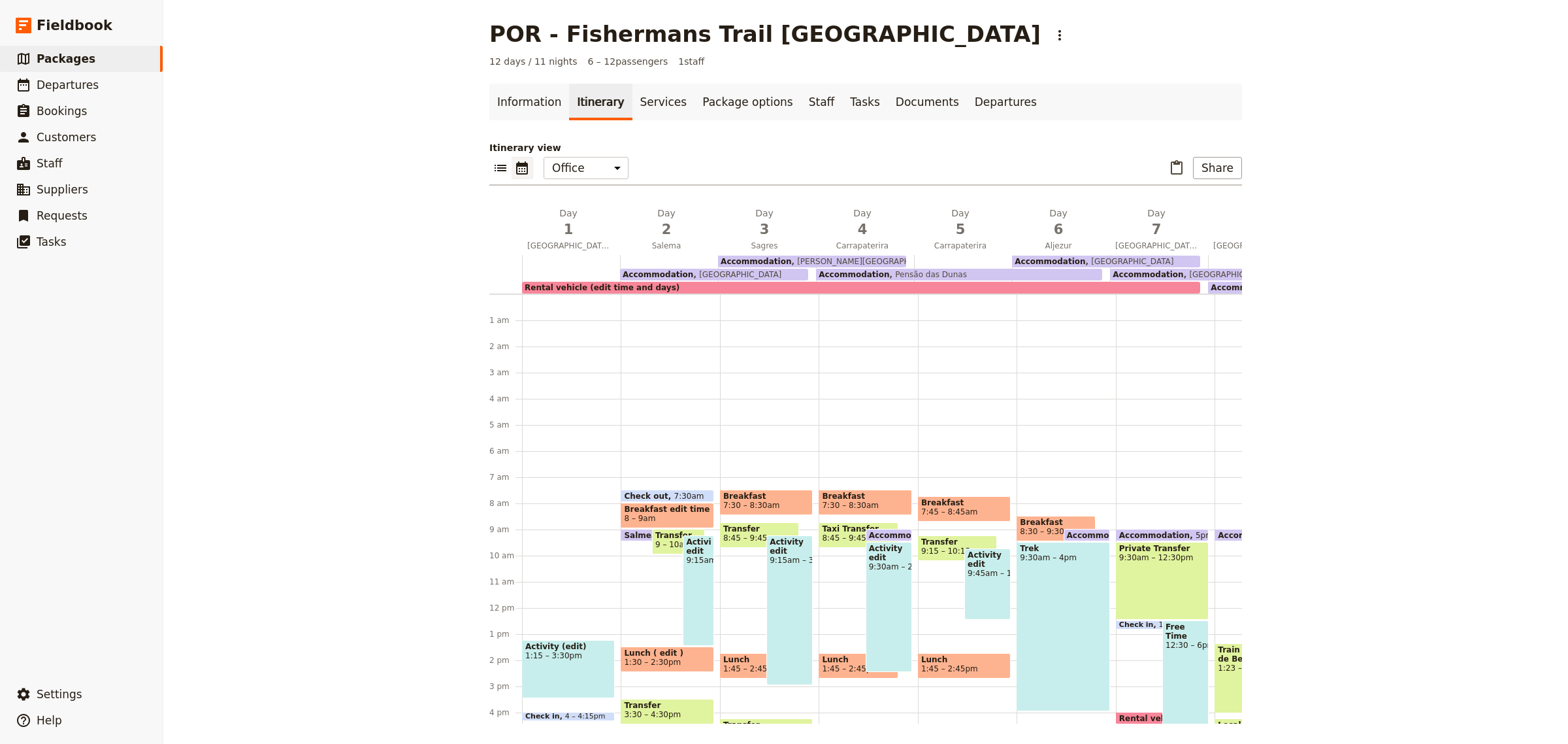
scroll to position [170, 0]
